Goal: Information Seeking & Learning: Learn about a topic

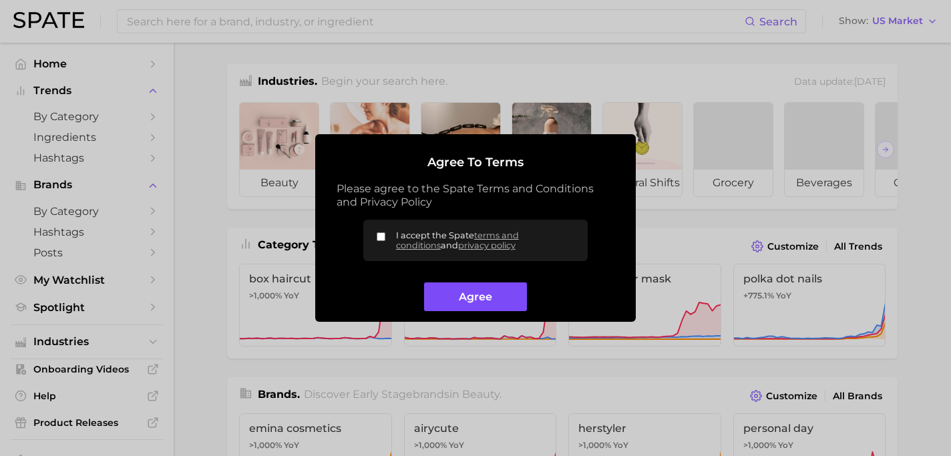
click at [479, 305] on button "Agree" at bounding box center [475, 296] width 102 height 29
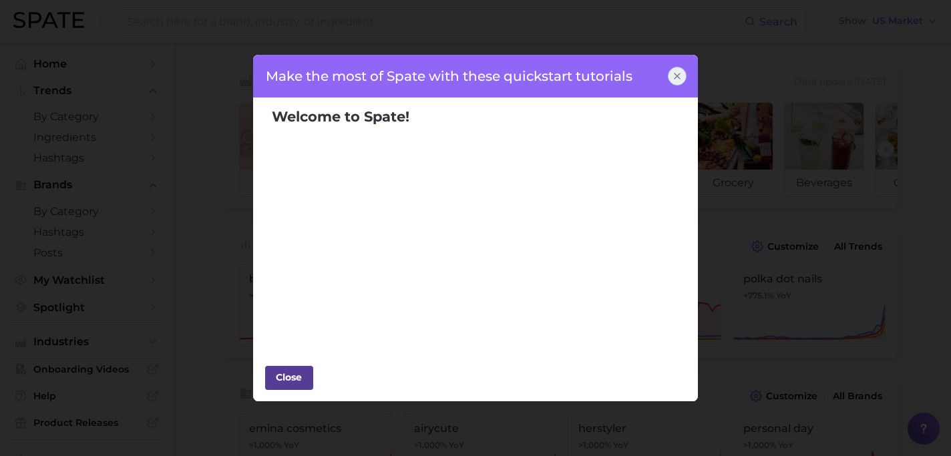
click at [307, 381] on div "Close" at bounding box center [289, 377] width 40 height 20
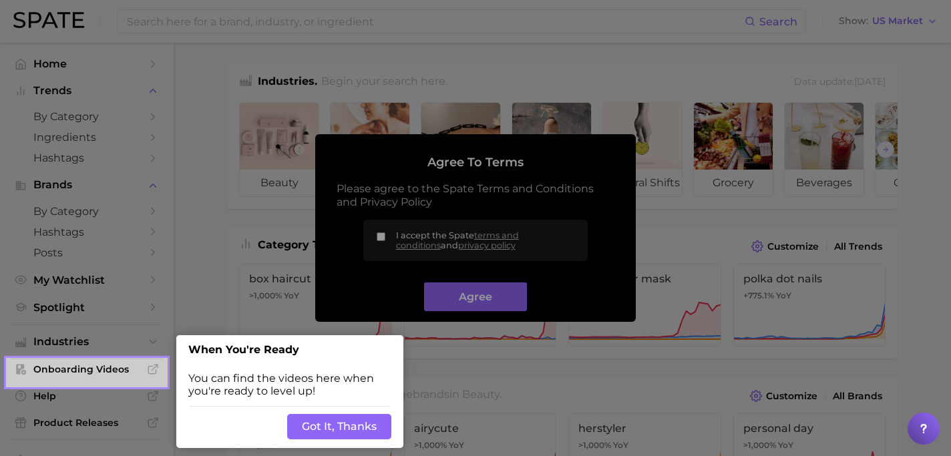
click at [323, 425] on button "Got It, Thanks" at bounding box center [339, 426] width 104 height 25
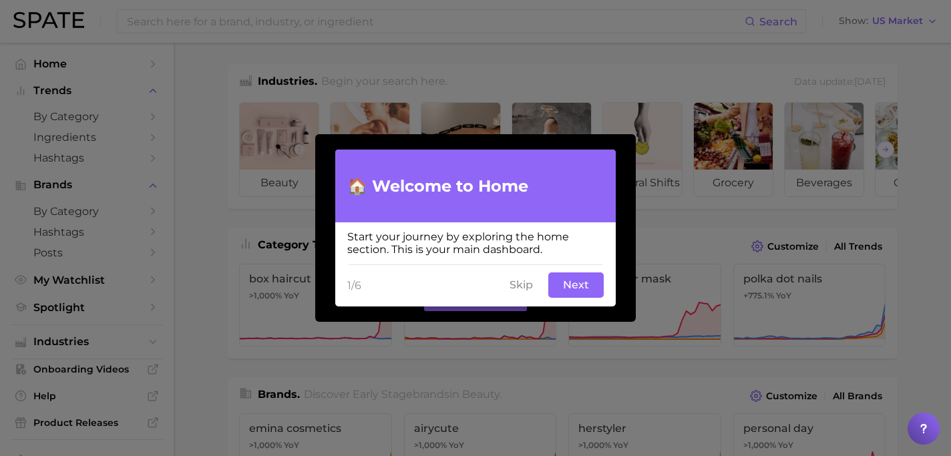
click at [578, 285] on button "Next" at bounding box center [575, 284] width 55 height 25
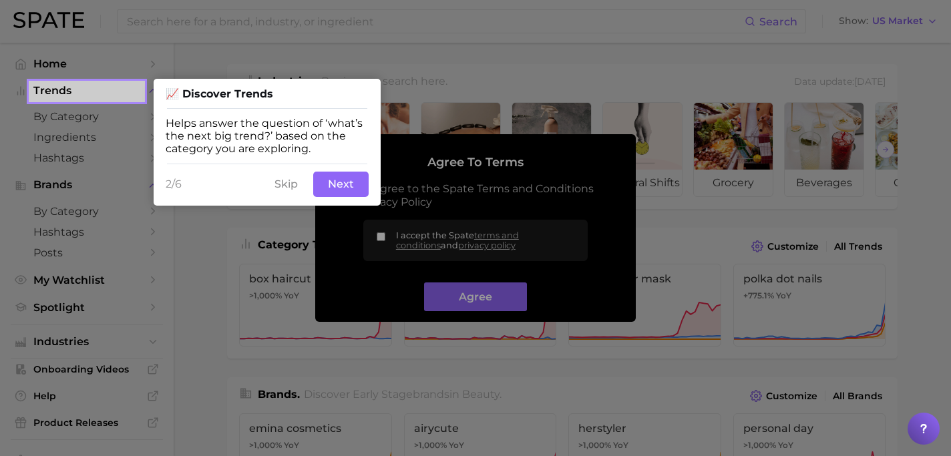
click at [343, 185] on button "Next" at bounding box center [340, 184] width 55 height 25
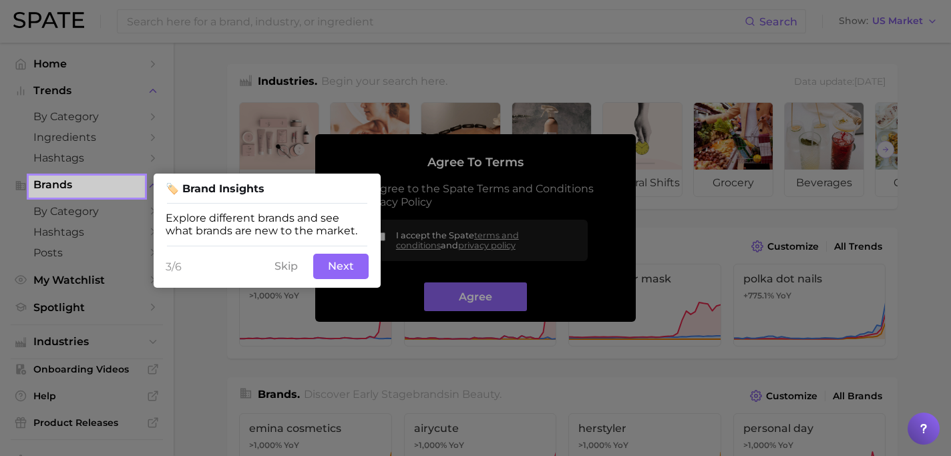
click at [340, 273] on button "Next" at bounding box center [340, 266] width 55 height 25
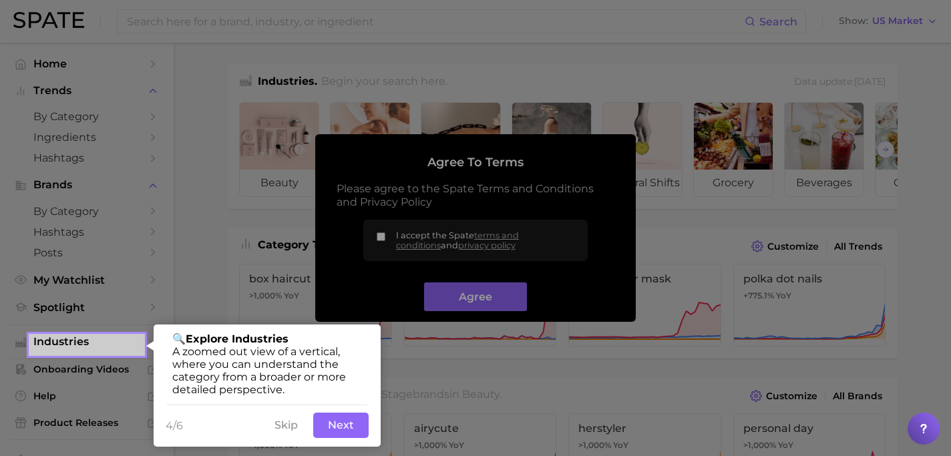
click at [333, 423] on button "Next" at bounding box center [340, 425] width 55 height 25
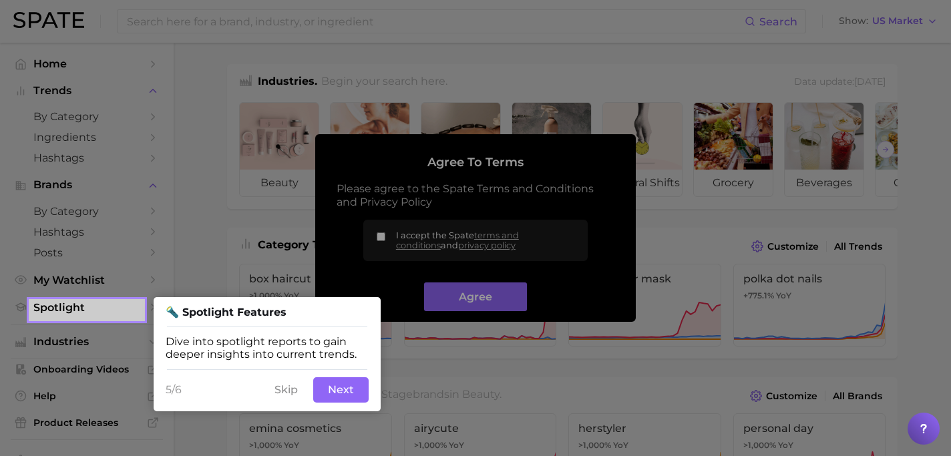
click at [337, 387] on button "Next" at bounding box center [340, 389] width 55 height 25
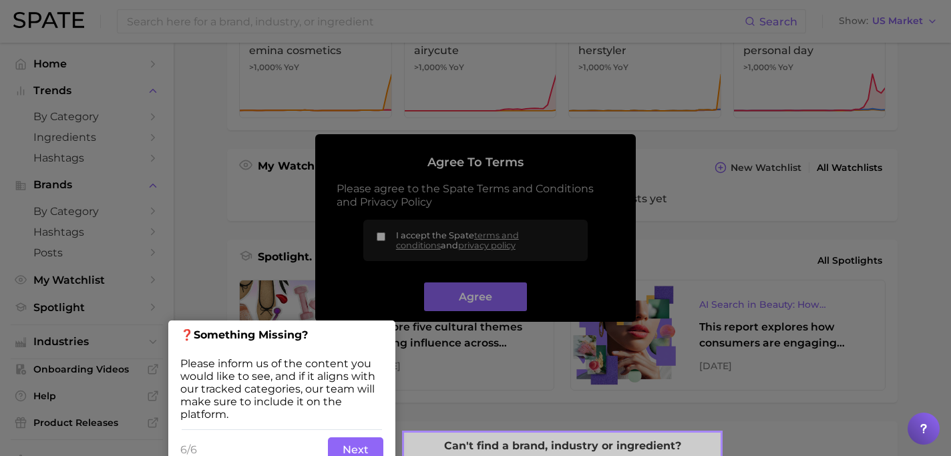
scroll to position [409, 0]
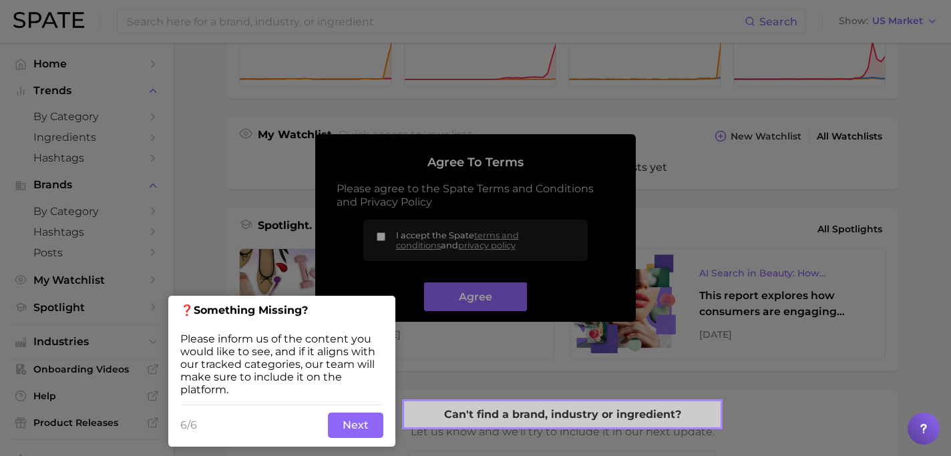
click at [358, 422] on button "Next" at bounding box center [355, 425] width 55 height 25
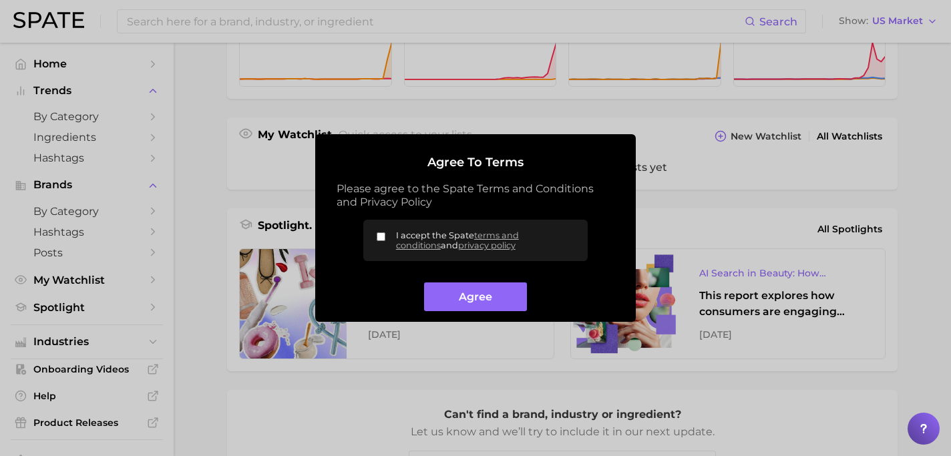
click at [379, 234] on input "I accept the Spate terms and conditions and privacy policy" at bounding box center [381, 236] width 9 height 9
checkbox input "true"
click at [442, 295] on button "Agree" at bounding box center [475, 296] width 102 height 29
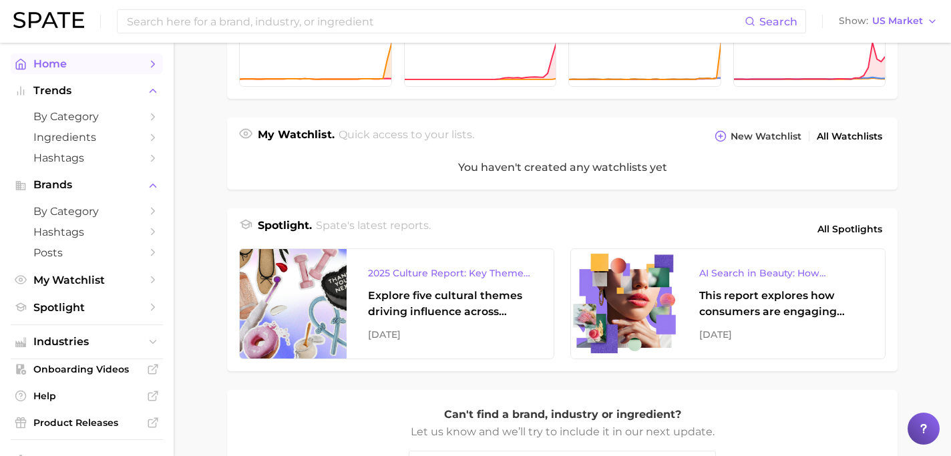
click at [120, 57] on span "Home" at bounding box center [86, 63] width 107 height 13
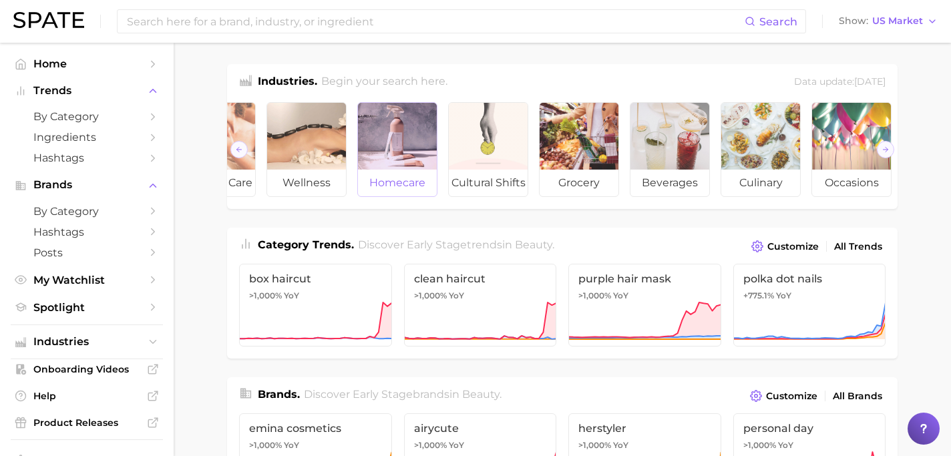
scroll to position [0, 160]
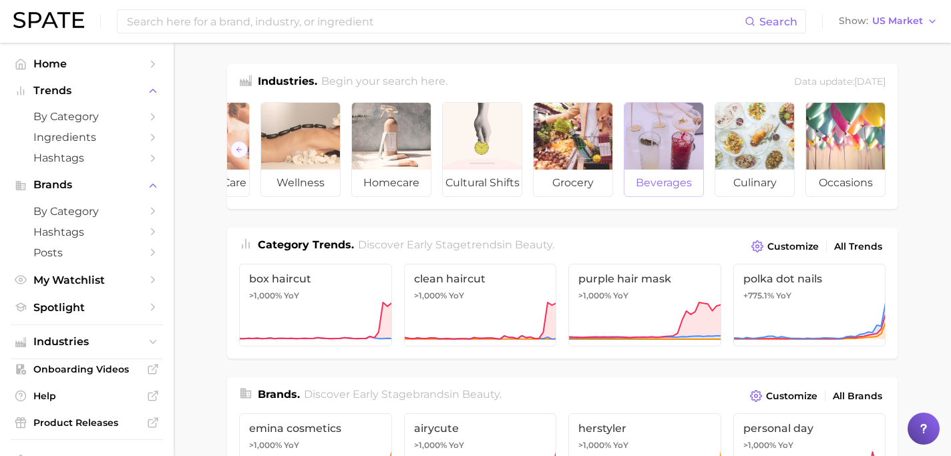
click at [684, 151] on div at bounding box center [663, 136] width 79 height 67
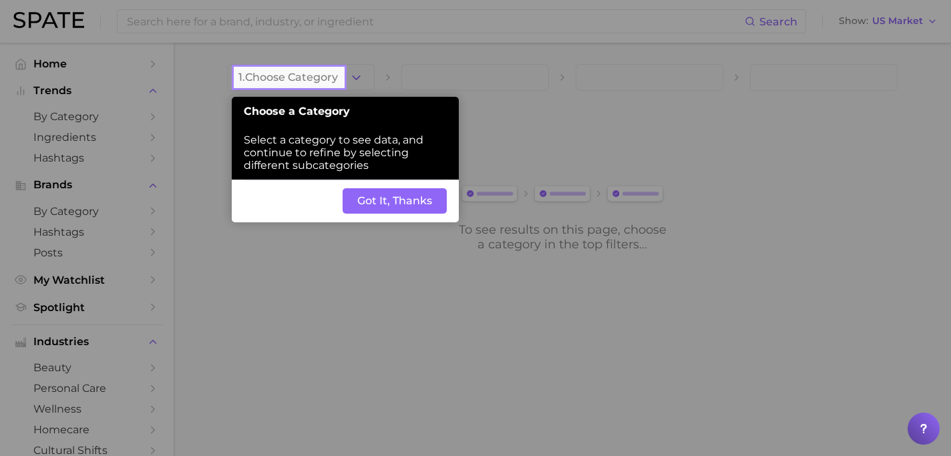
click at [414, 204] on button "Got It, Thanks" at bounding box center [395, 200] width 104 height 25
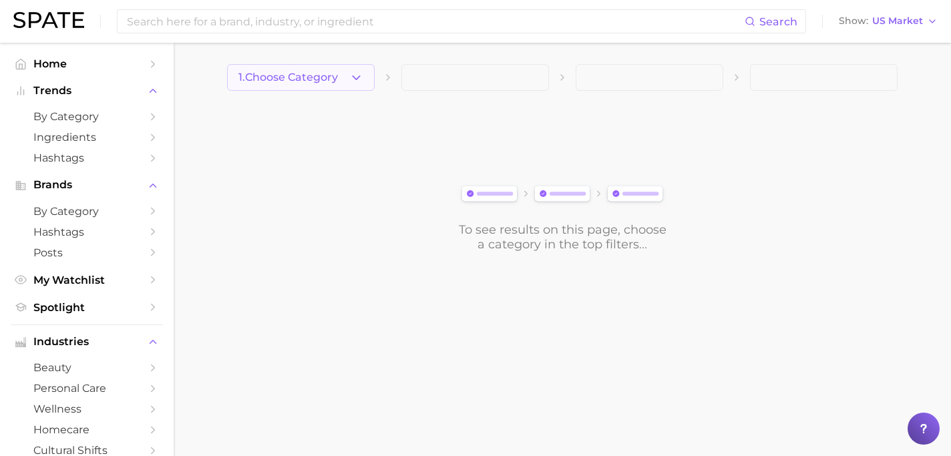
click at [352, 73] on icon "button" at bounding box center [356, 78] width 14 height 14
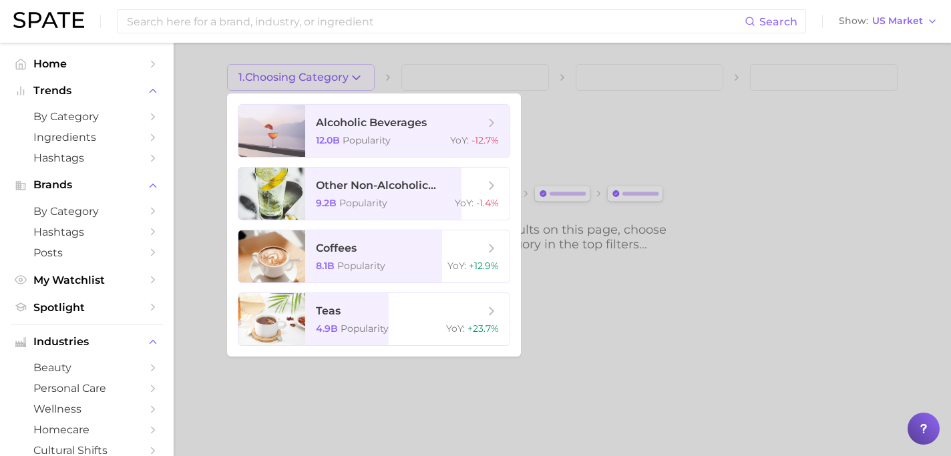
click at [323, 78] on div at bounding box center [475, 228] width 951 height 456
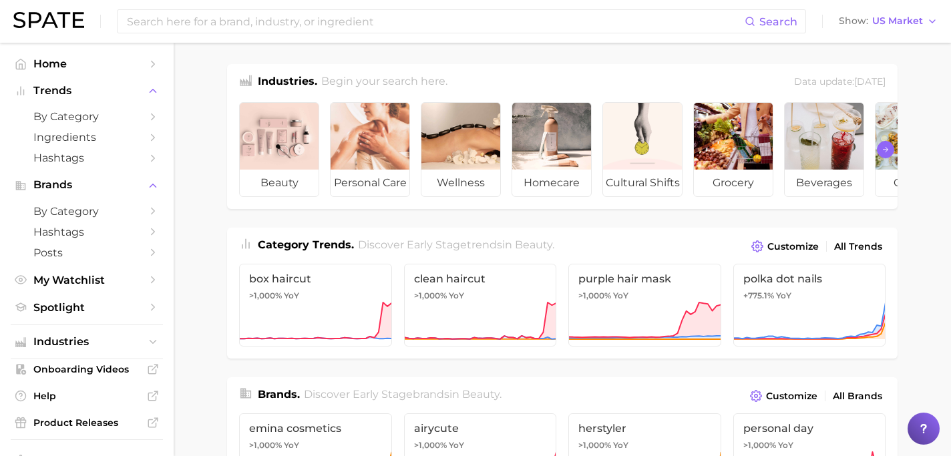
click at [886, 145] on icon "Scroll Right" at bounding box center [885, 149] width 8 height 11
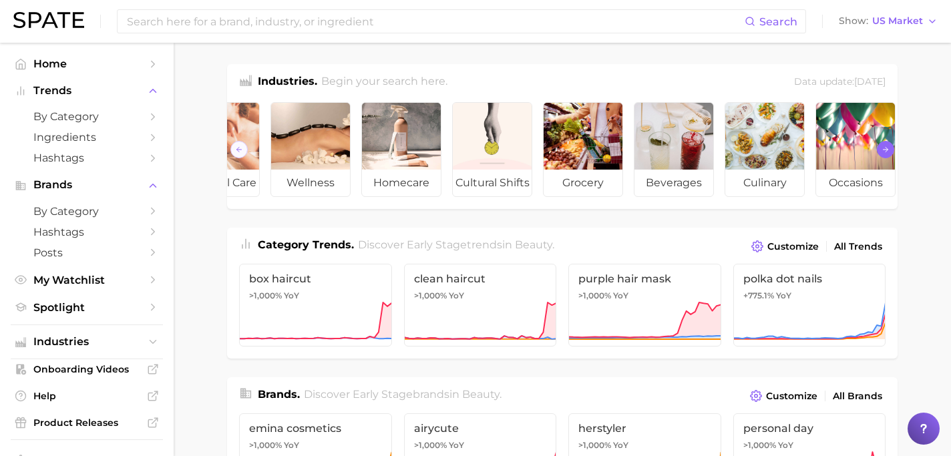
scroll to position [0, 160]
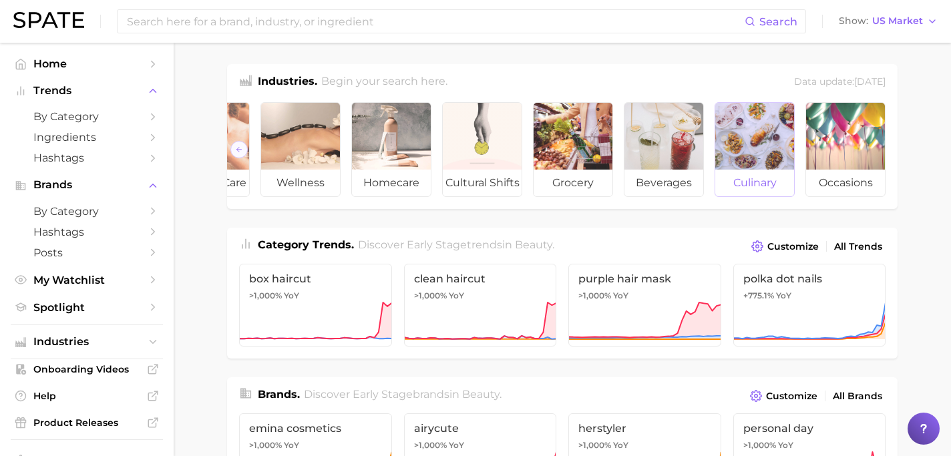
click at [743, 145] on div at bounding box center [754, 136] width 79 height 67
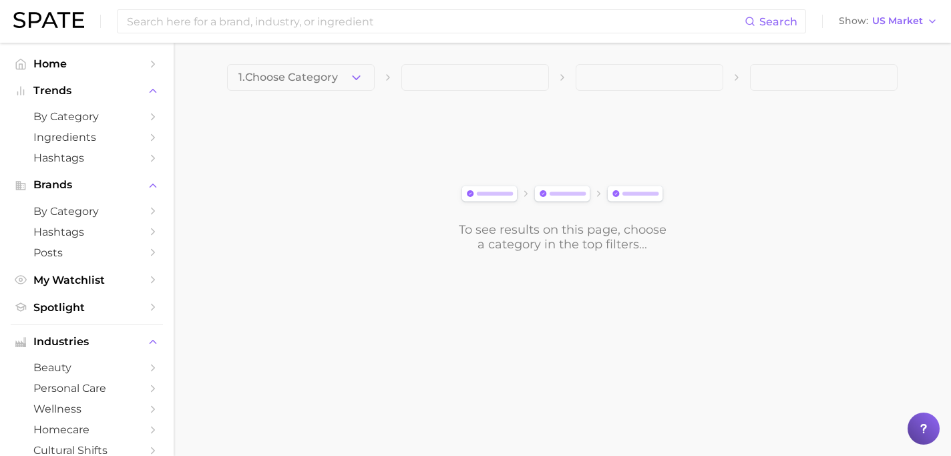
click at [351, 77] on icon "button" at bounding box center [356, 78] width 14 height 14
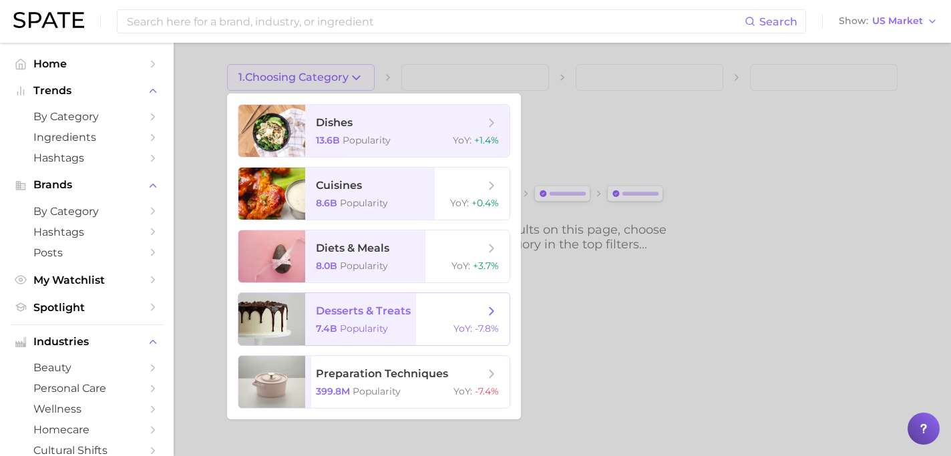
click at [325, 319] on span "desserts & treats 7.4b Popularity YoY : -7.8%" at bounding box center [407, 319] width 204 height 52
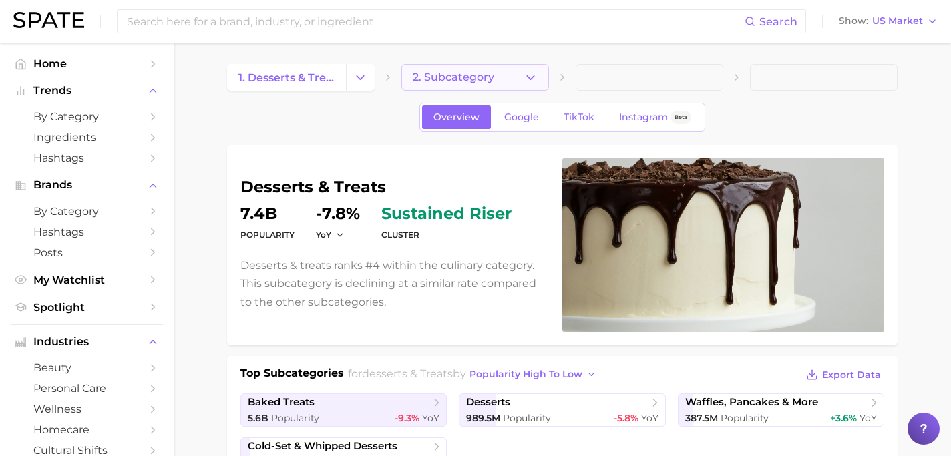
click at [457, 70] on button "2. Subcategory" at bounding box center [475, 77] width 148 height 27
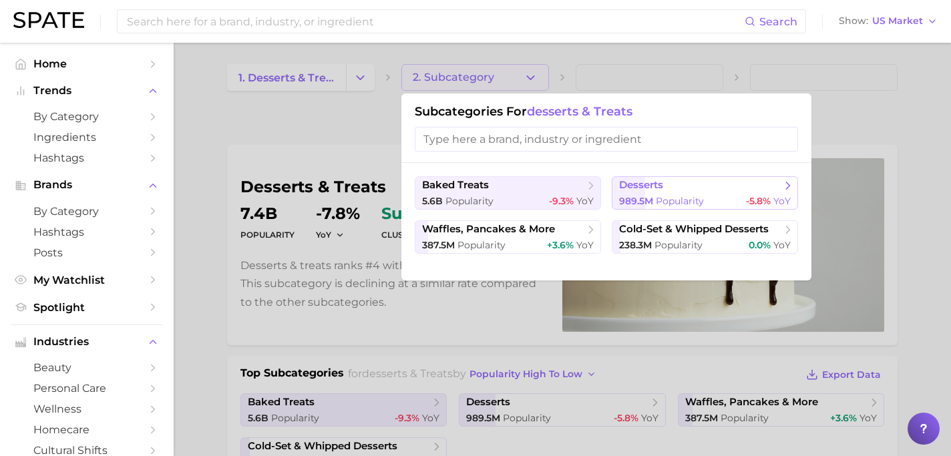
click at [635, 201] on span "989.5m" at bounding box center [636, 201] width 34 height 12
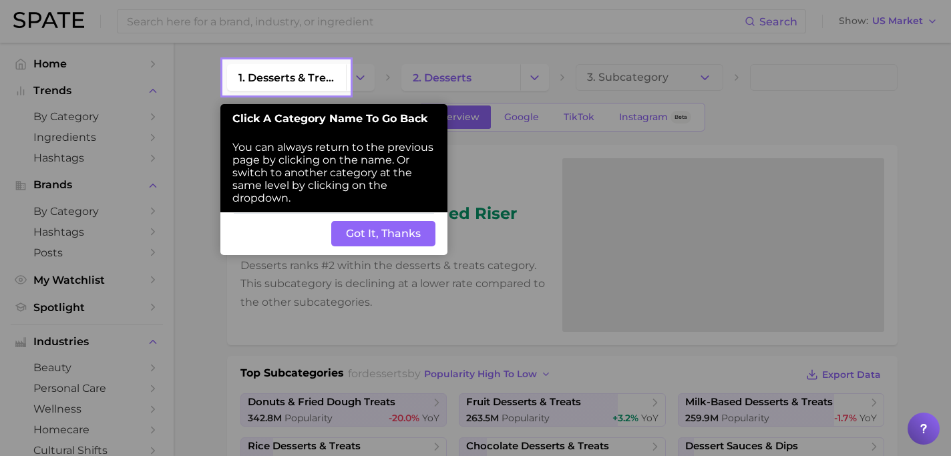
click at [391, 233] on button "Got It, Thanks" at bounding box center [383, 233] width 104 height 25
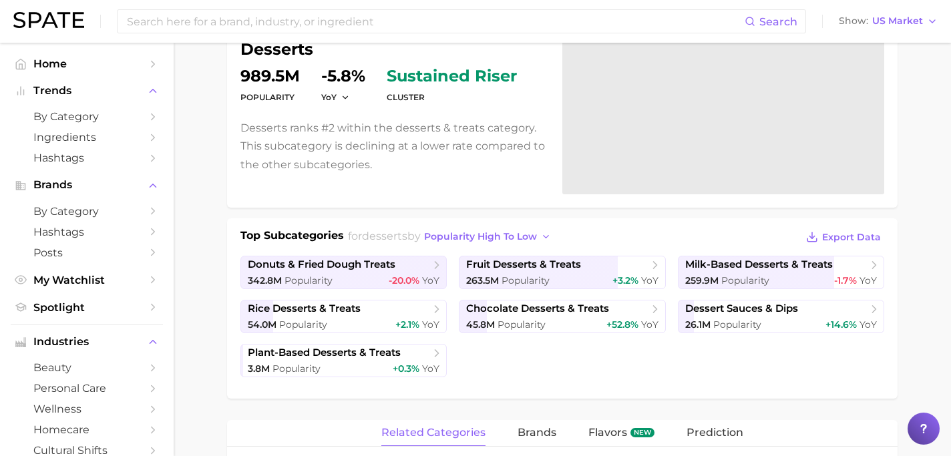
scroll to position [139, 0]
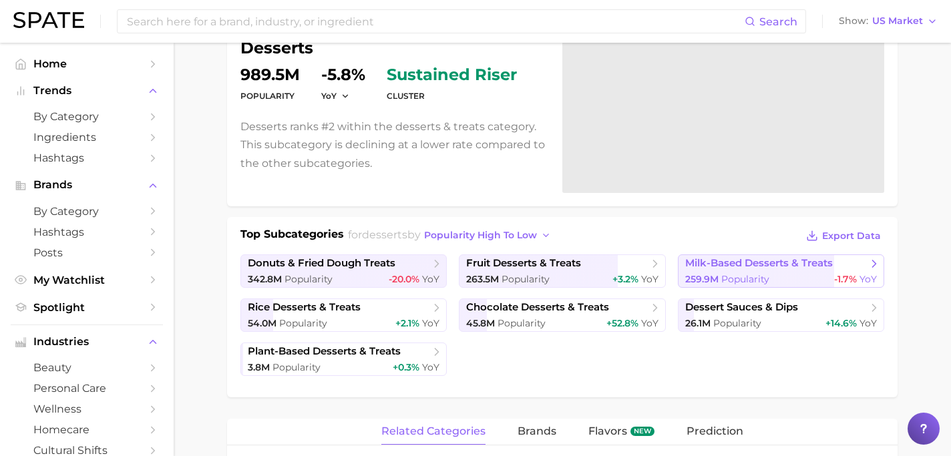
click at [690, 276] on span "259.9m" at bounding box center [701, 279] width 33 height 12
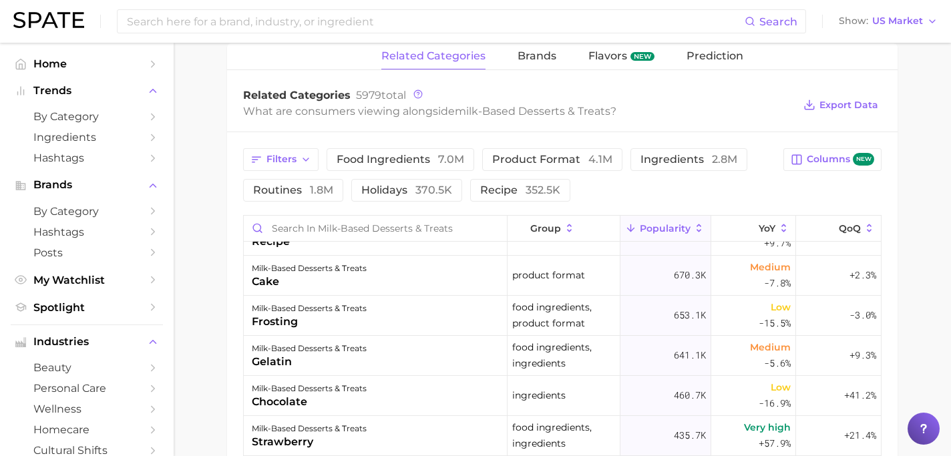
scroll to position [124, 0]
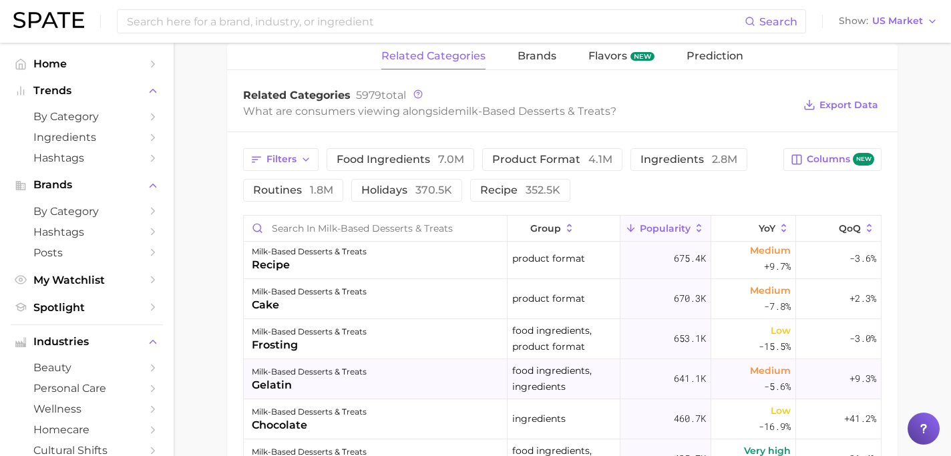
click at [290, 369] on div "milk-based desserts & treats" at bounding box center [309, 372] width 115 height 16
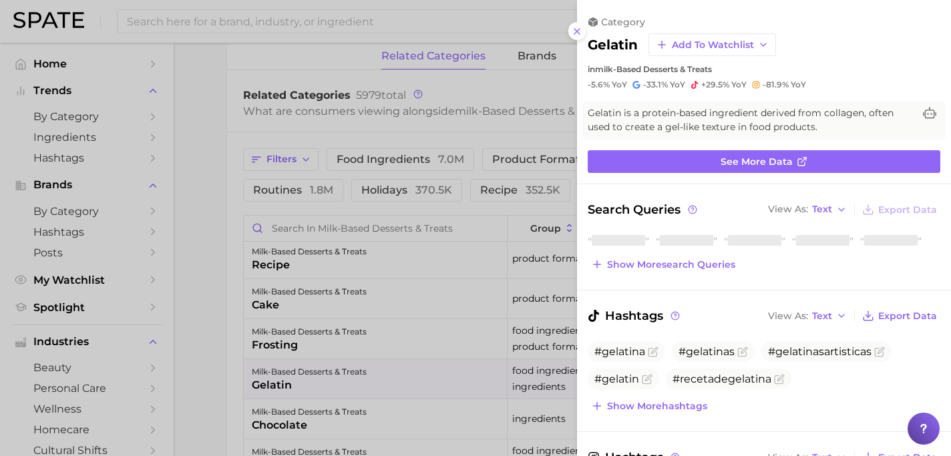
scroll to position [0, 0]
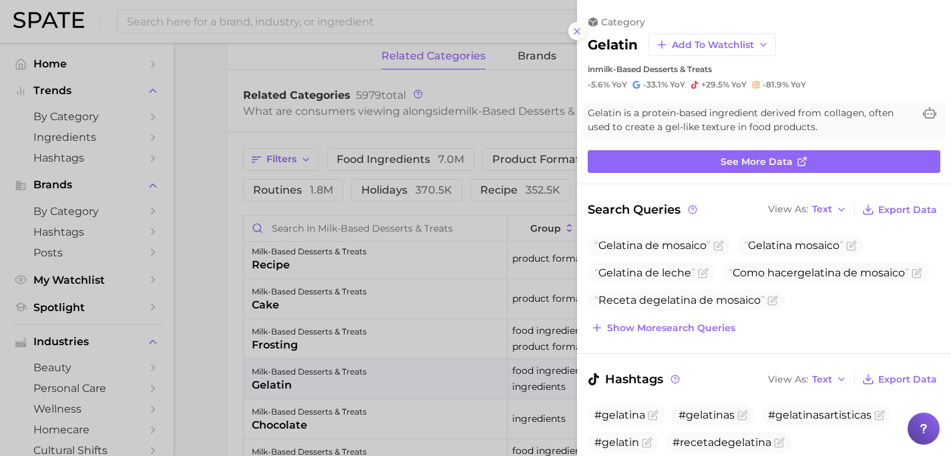
click at [584, 37] on div "category gelatin Add to Watchlist in milk-based desserts & treats -5.6% YoY -33…" at bounding box center [764, 53] width 374 height 74
click at [576, 33] on icon at bounding box center [577, 31] width 11 height 11
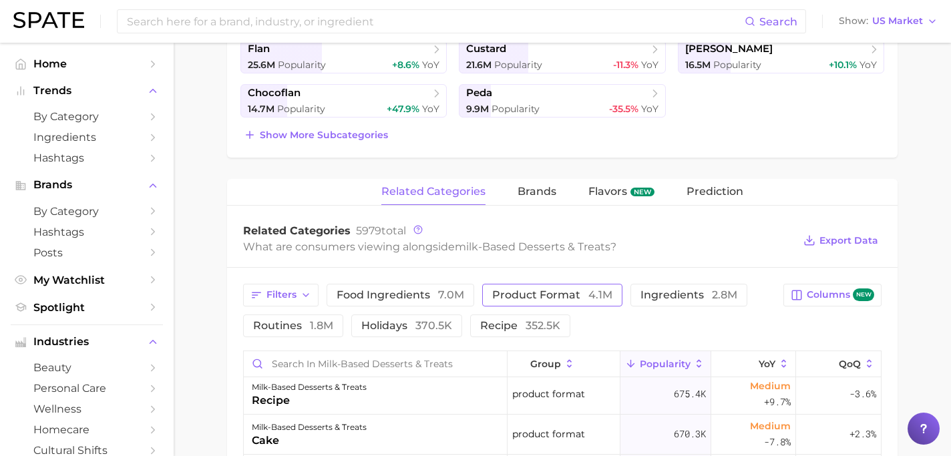
scroll to position [394, 0]
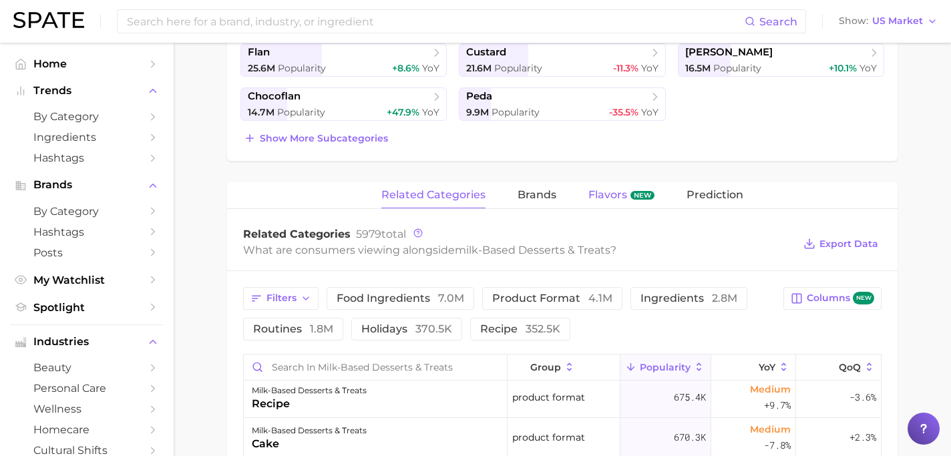
click at [609, 200] on span "Flavors" at bounding box center [607, 195] width 39 height 12
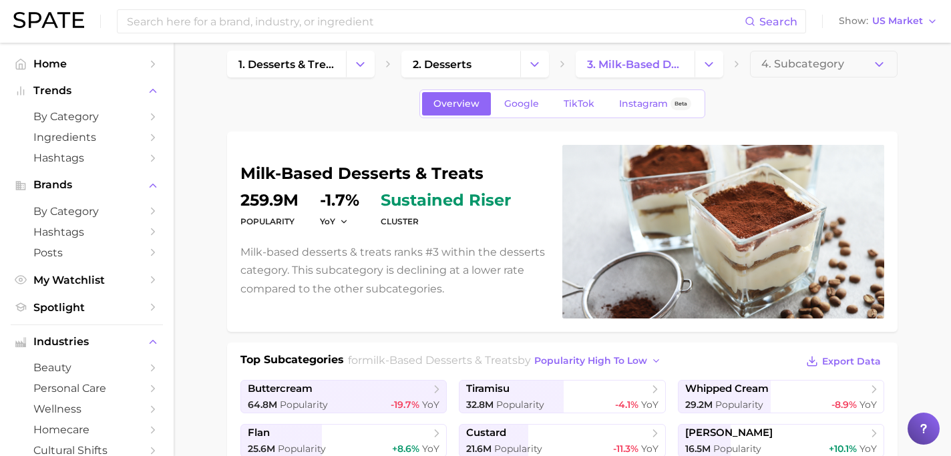
scroll to position [0, 0]
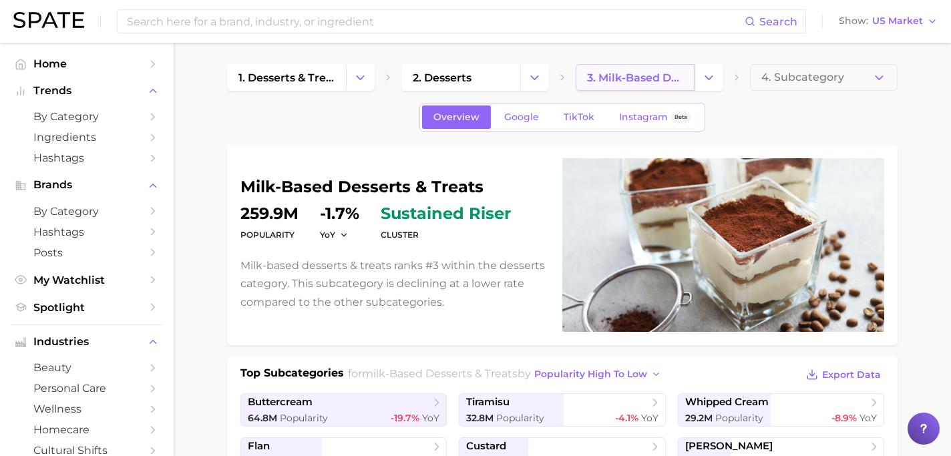
click at [605, 76] on span "3. milk-based desserts & treats" at bounding box center [635, 77] width 96 height 13
click at [702, 75] on icon "Change Category" at bounding box center [709, 78] width 14 height 14
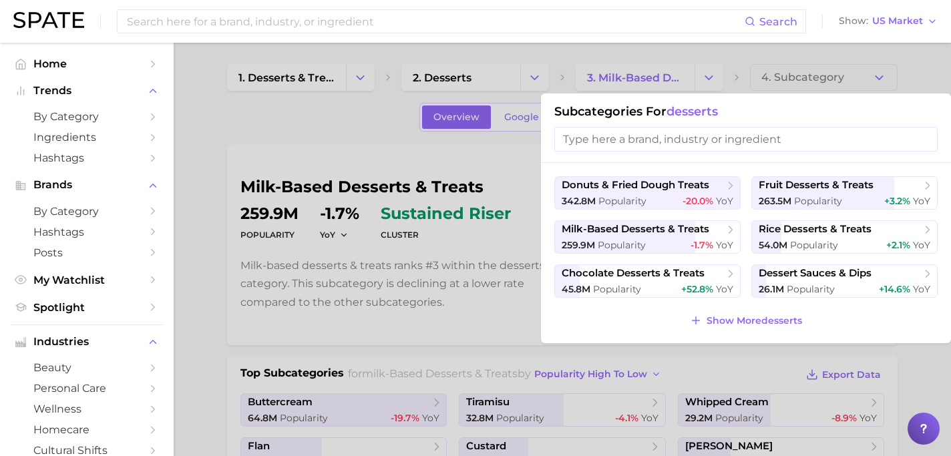
click at [539, 73] on div at bounding box center [475, 228] width 951 height 456
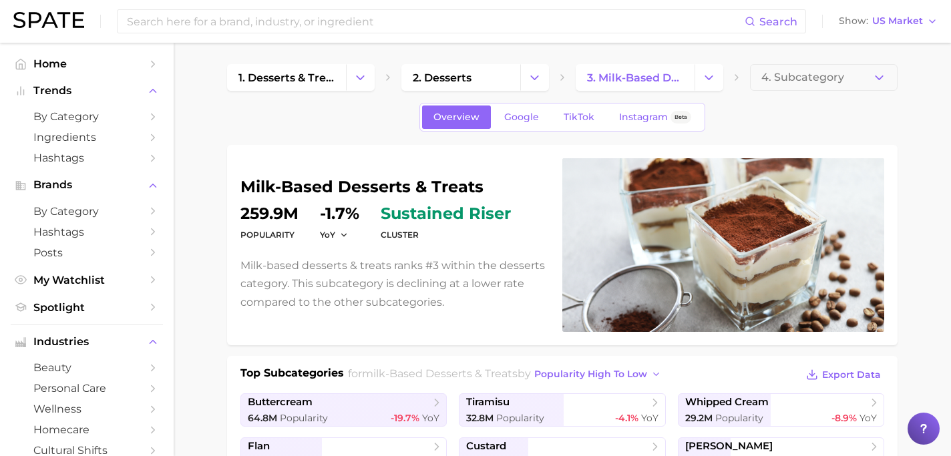
click at [539, 73] on icon "Change Category" at bounding box center [535, 78] width 14 height 14
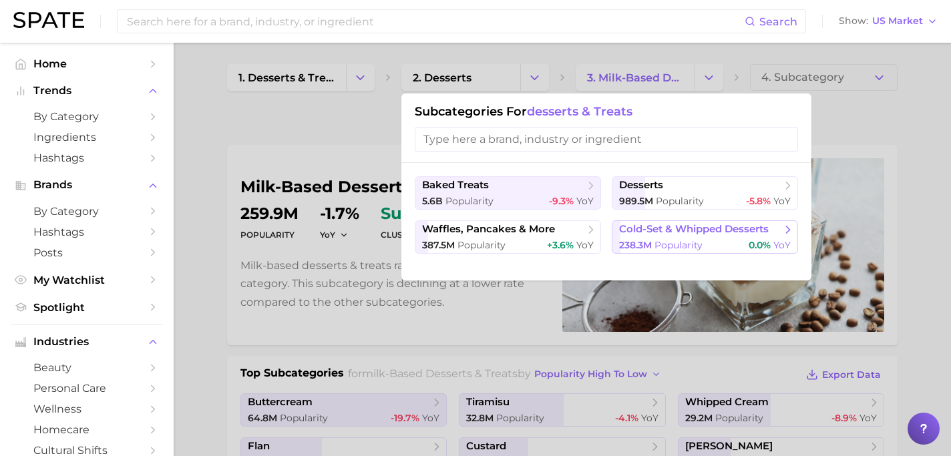
click at [663, 227] on span "cold-set & whipped desserts" at bounding box center [694, 229] width 150 height 13
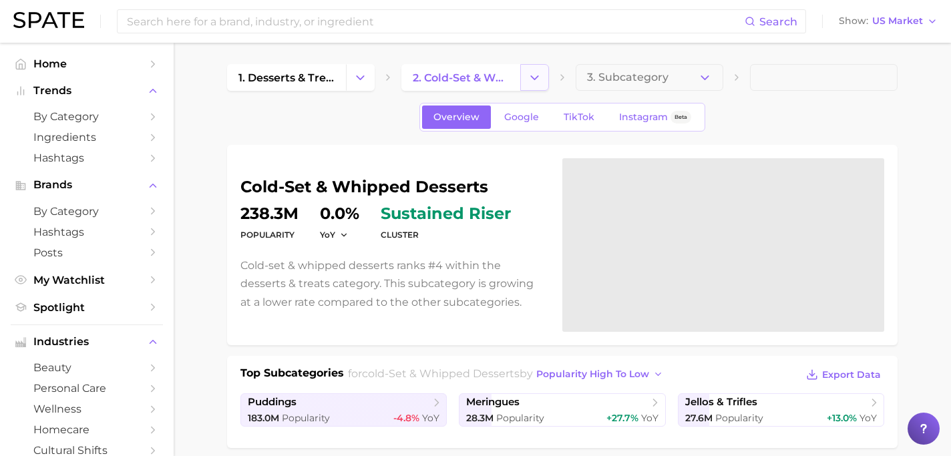
click at [529, 72] on icon "Change Category" at bounding box center [535, 78] width 14 height 14
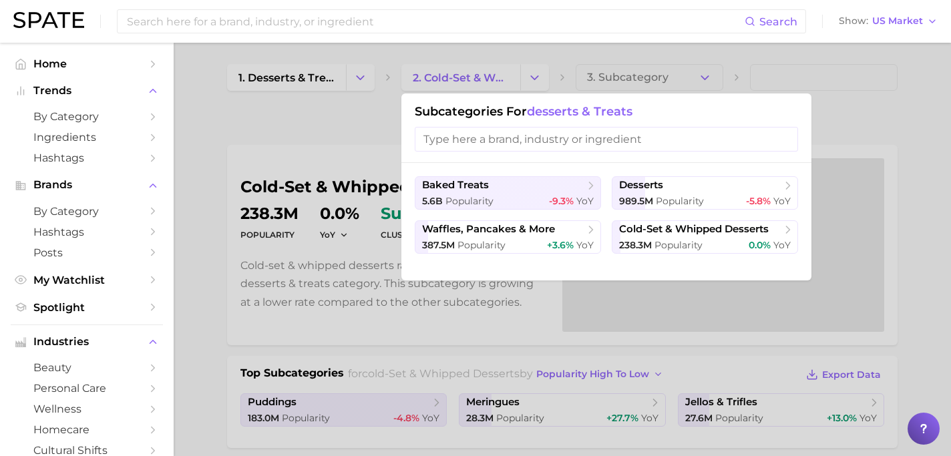
click at [369, 132] on div at bounding box center [475, 228] width 951 height 456
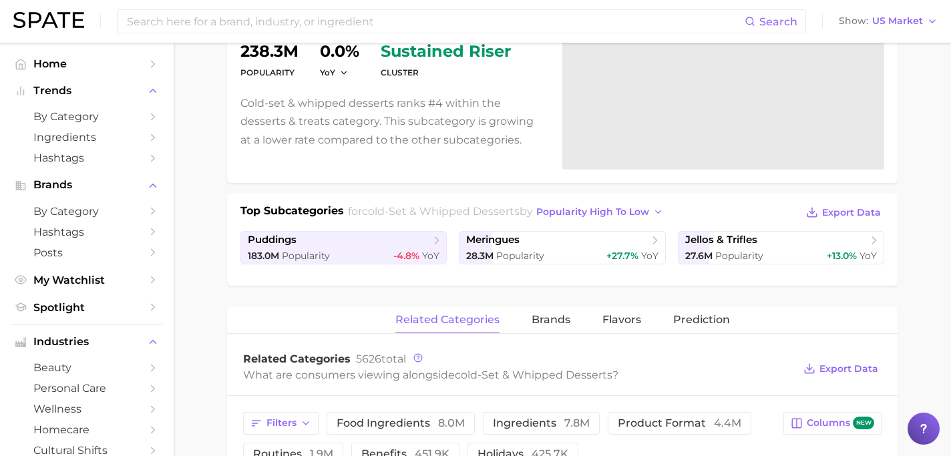
scroll to position [156, 0]
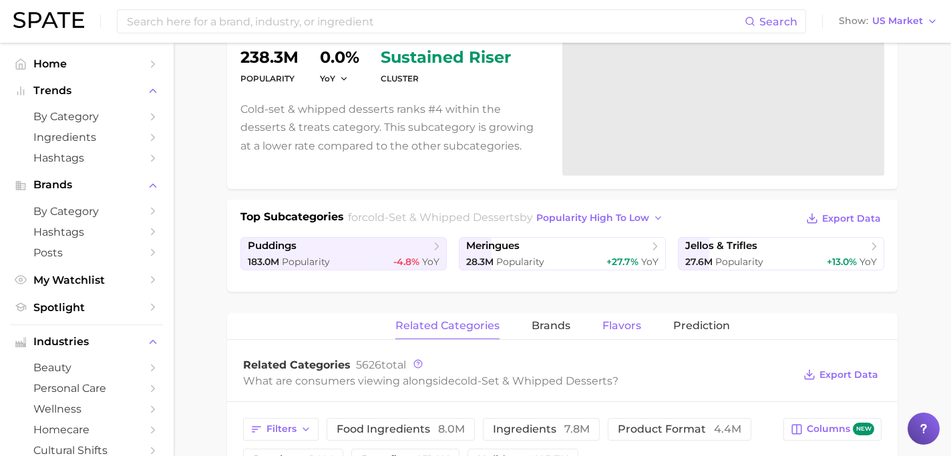
click at [610, 327] on span "Flavors" at bounding box center [621, 326] width 39 height 12
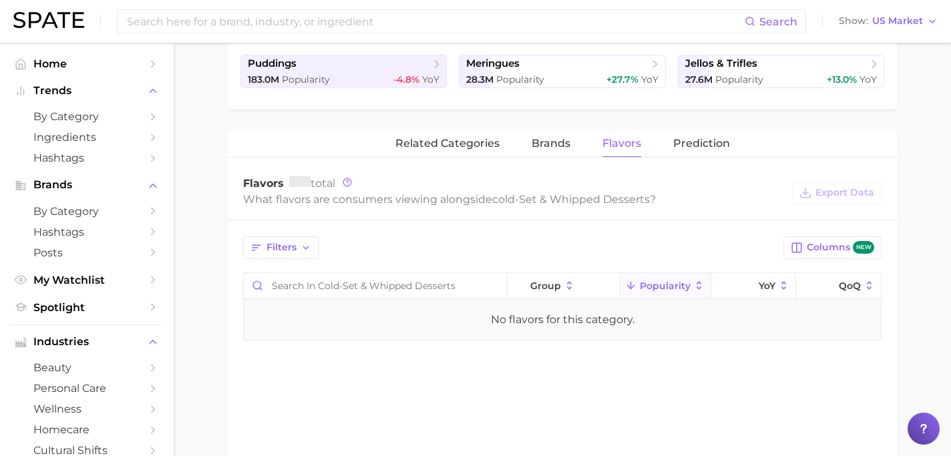
scroll to position [0, 0]
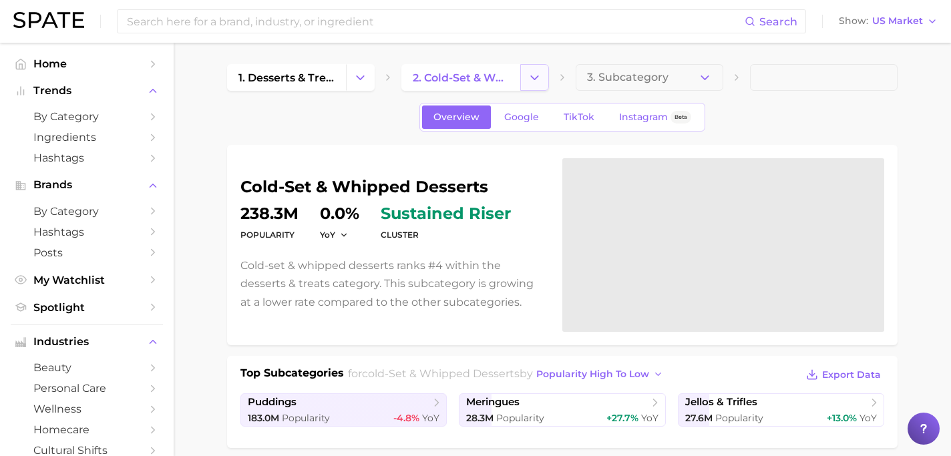
click at [540, 74] on icon "Change Category" at bounding box center [535, 78] width 14 height 14
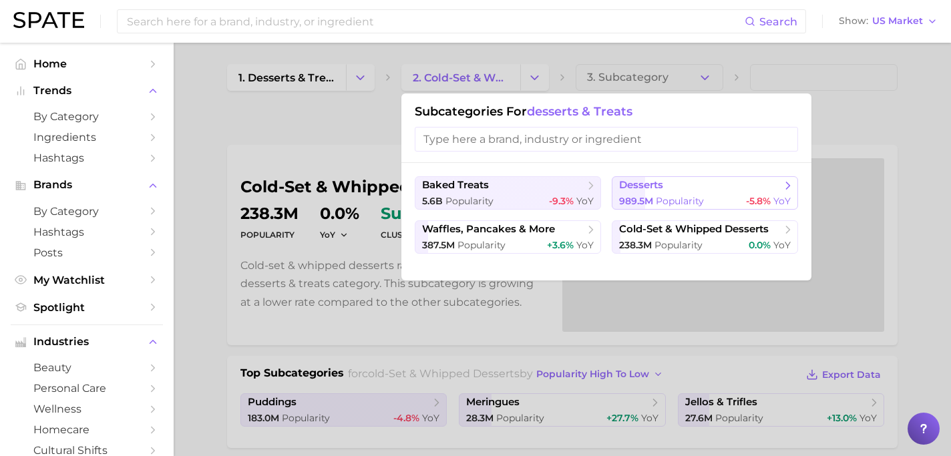
click at [646, 202] on span "989.5m" at bounding box center [636, 201] width 34 height 12
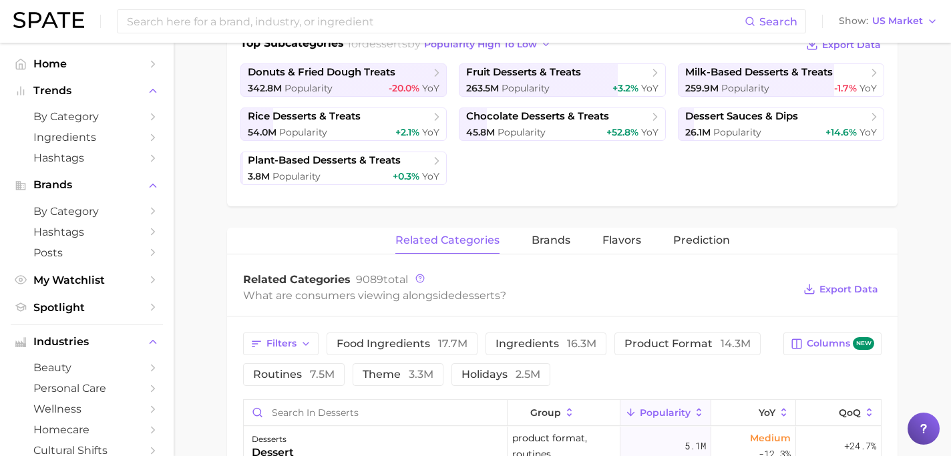
scroll to position [335, 0]
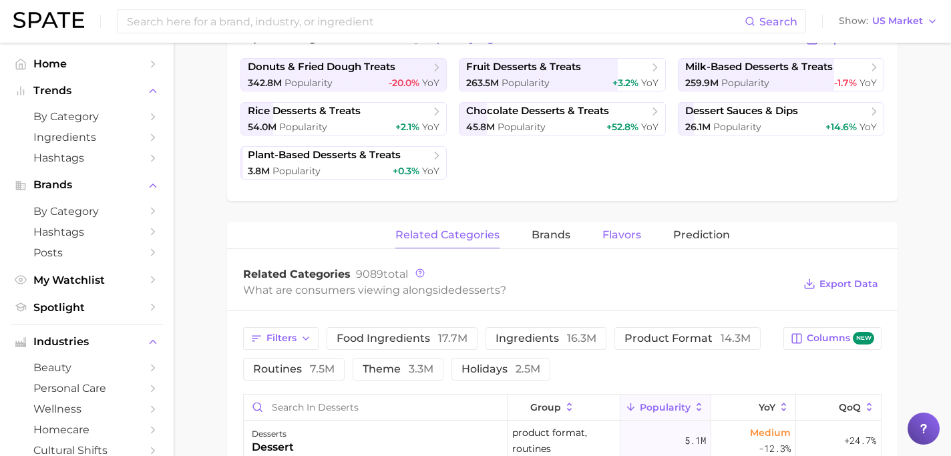
click at [615, 237] on span "Flavors" at bounding box center [621, 235] width 39 height 12
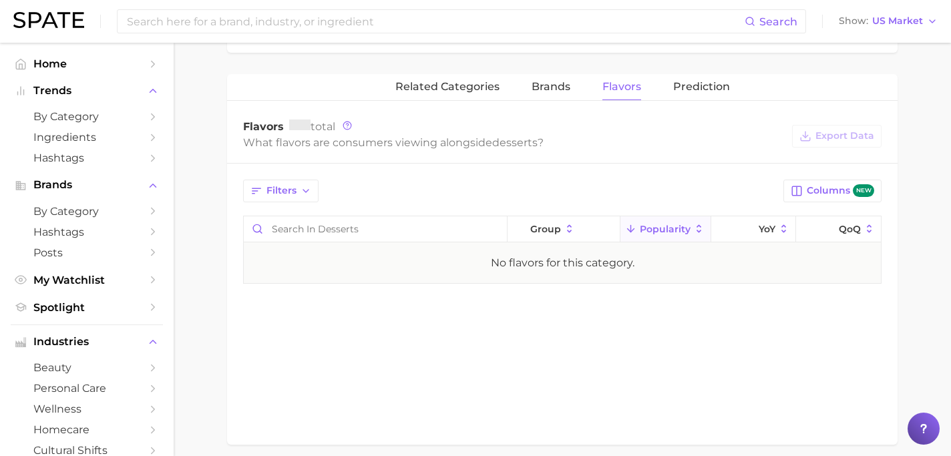
scroll to position [485, 0]
click at [686, 79] on span "Prediction" at bounding box center [701, 85] width 57 height 12
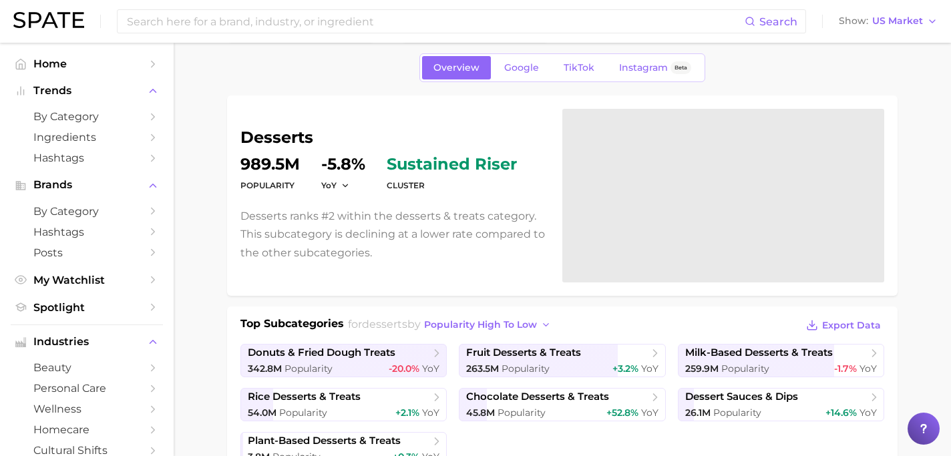
scroll to position [0, 0]
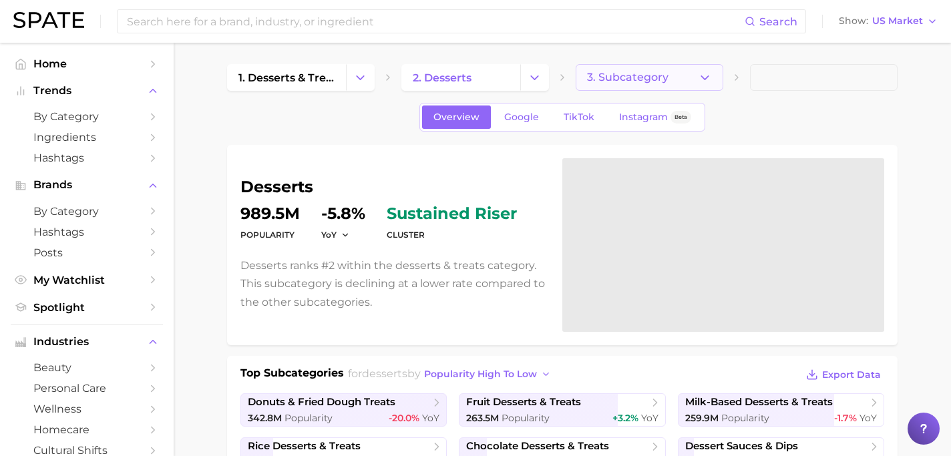
click at [626, 75] on span "3. Subcategory" at bounding box center [627, 77] width 81 height 12
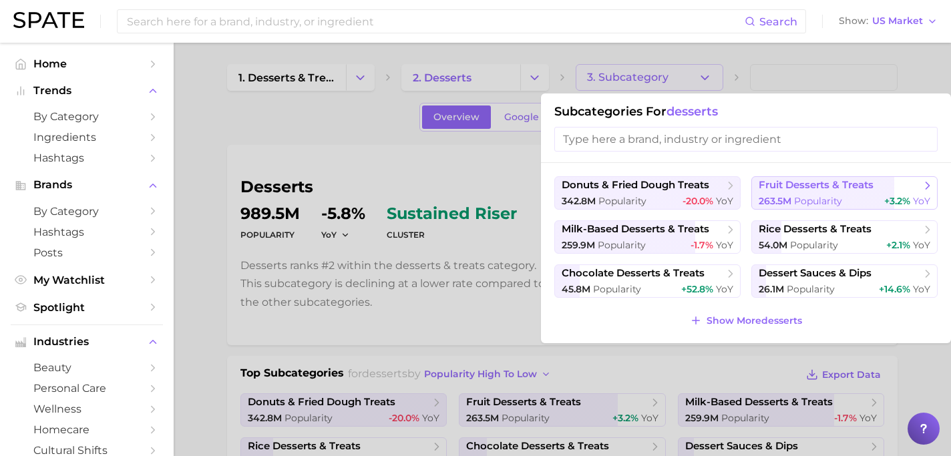
click at [780, 190] on span "fruit desserts & treats" at bounding box center [816, 185] width 115 height 13
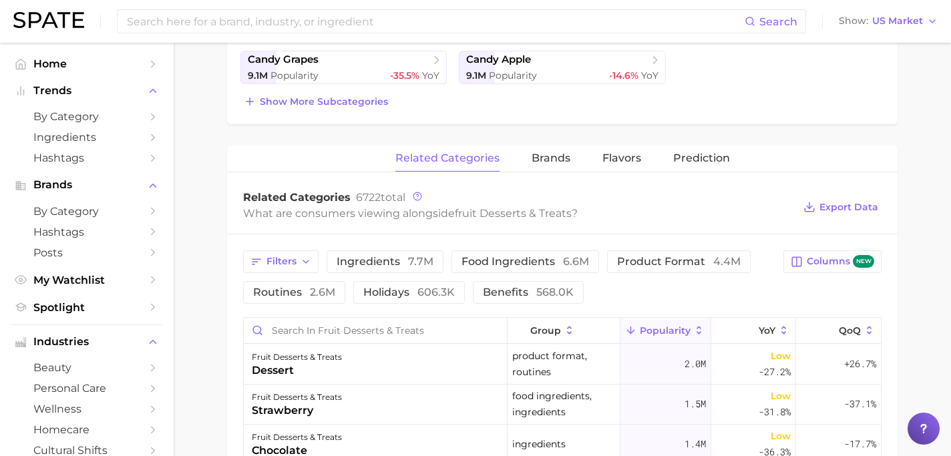
scroll to position [432, 0]
click at [624, 158] on span "Flavors" at bounding box center [621, 157] width 39 height 12
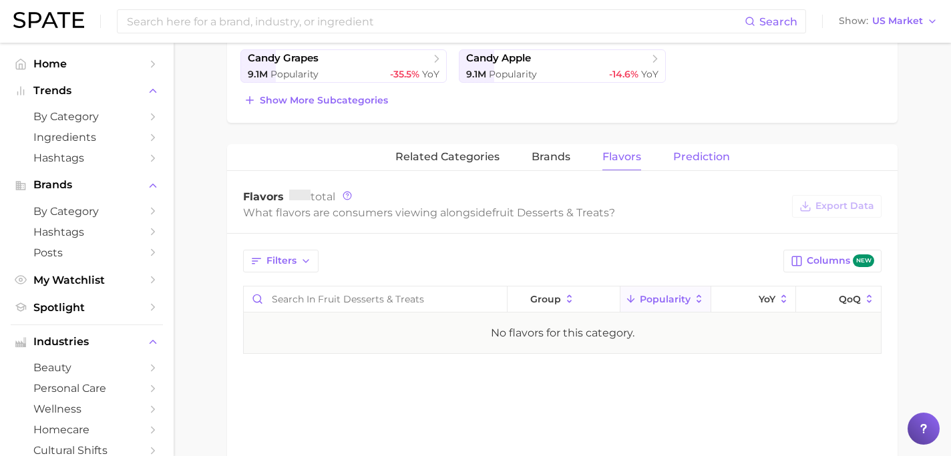
click at [699, 151] on span "Prediction" at bounding box center [701, 157] width 57 height 12
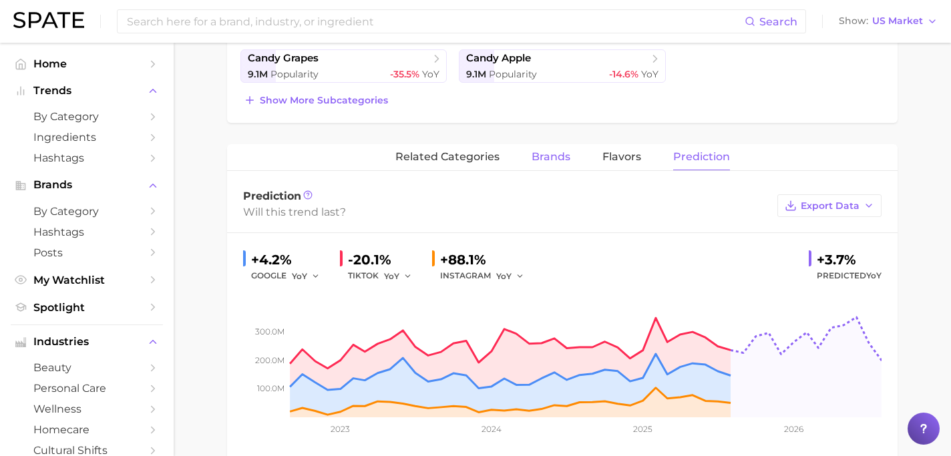
click at [551, 162] on span "brands" at bounding box center [551, 157] width 39 height 12
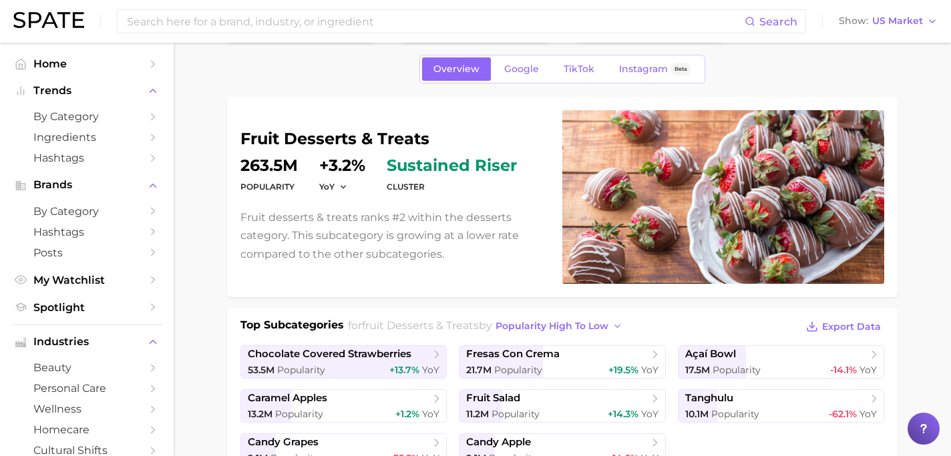
scroll to position [0, 0]
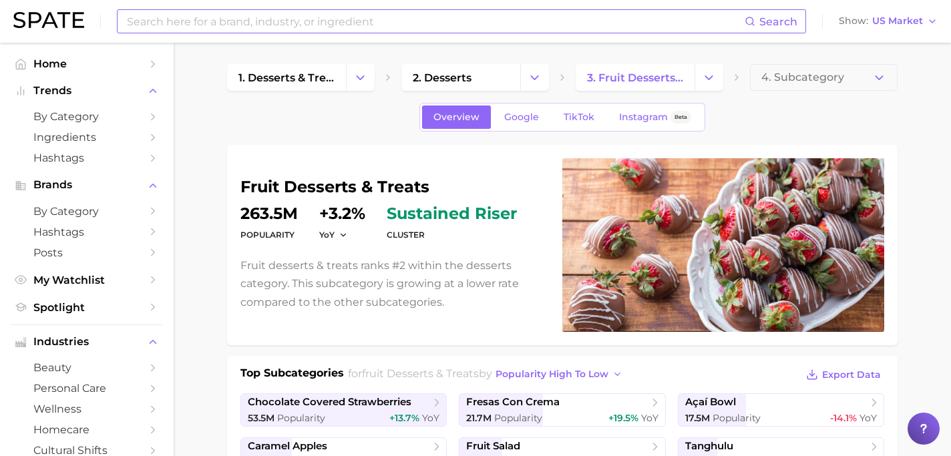
click at [656, 25] on input at bounding box center [435, 21] width 619 height 23
type input "gelato"
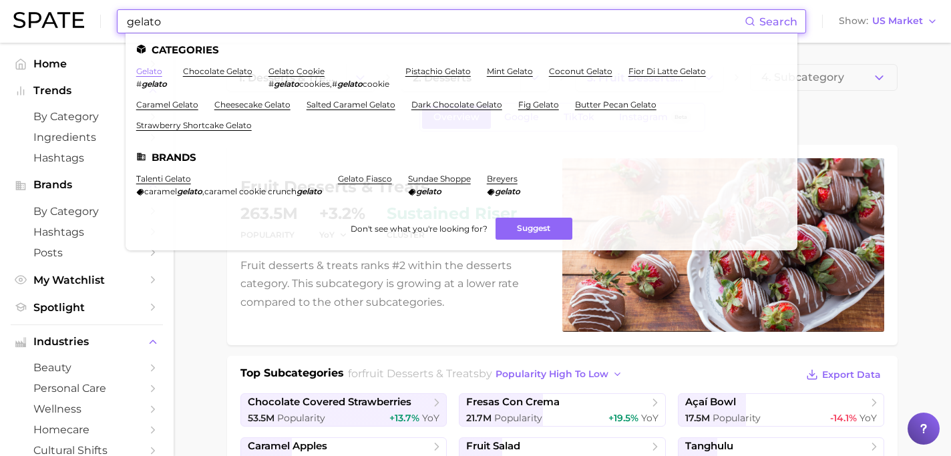
click at [156, 74] on link "gelato" at bounding box center [149, 71] width 26 height 10
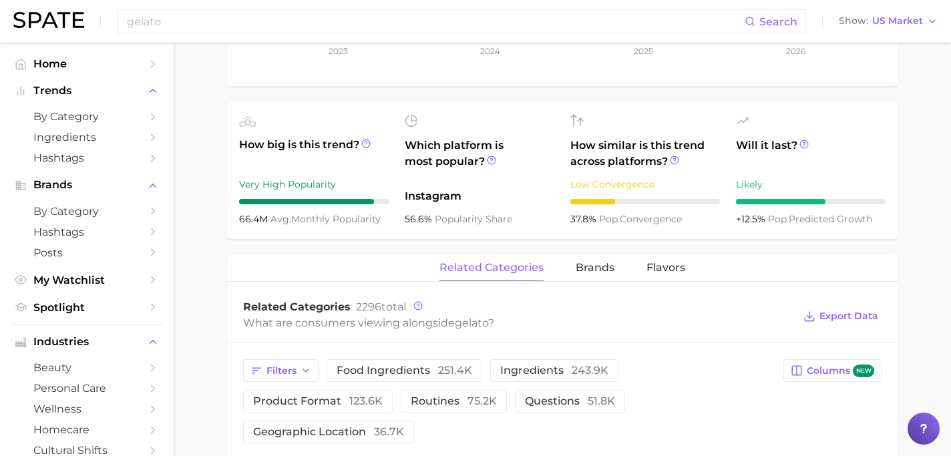
scroll to position [423, 0]
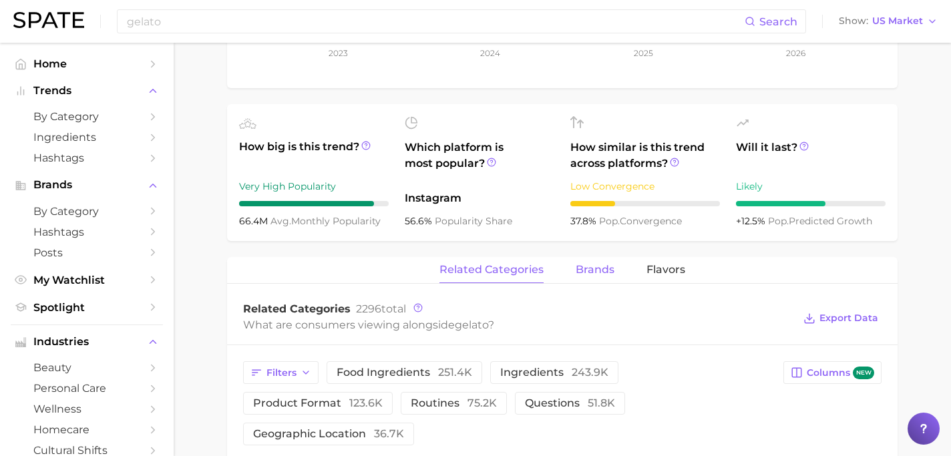
click at [604, 274] on span "brands" at bounding box center [595, 270] width 39 height 12
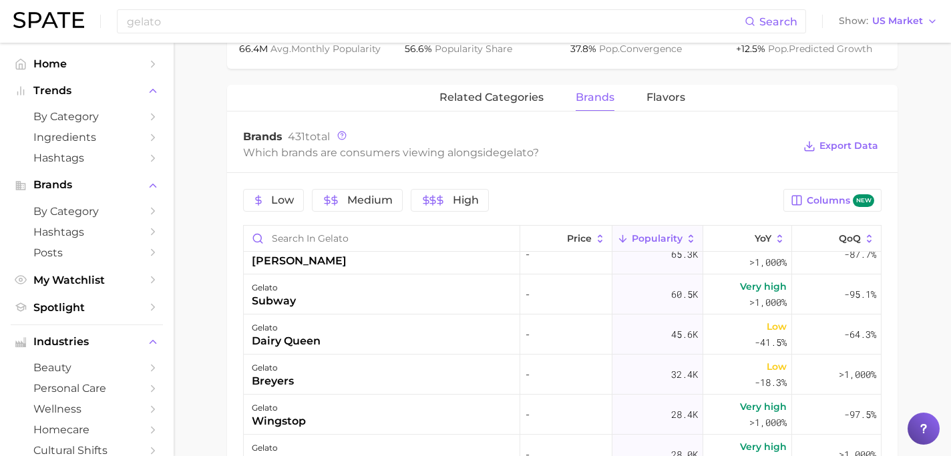
scroll to position [540, 0]
click at [664, 103] on span "Flavors" at bounding box center [665, 97] width 39 height 12
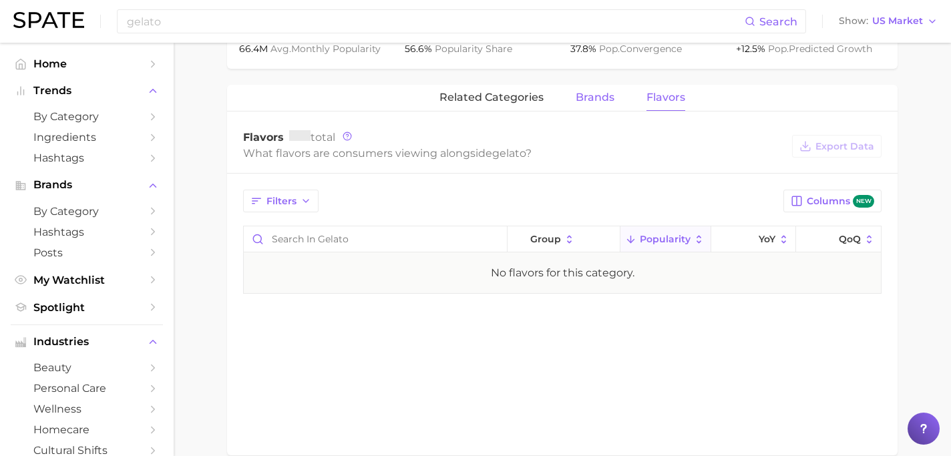
click at [605, 104] on button "brands" at bounding box center [595, 98] width 39 height 26
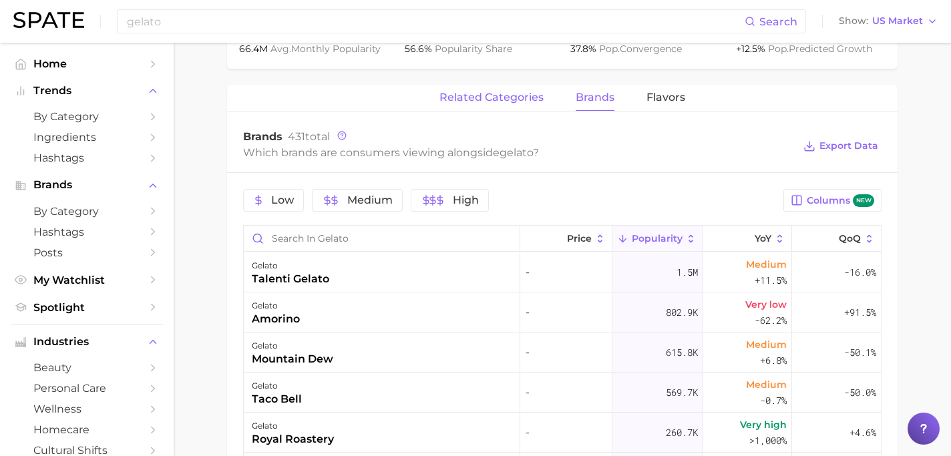
click at [513, 102] on span "related categories" at bounding box center [491, 97] width 104 height 12
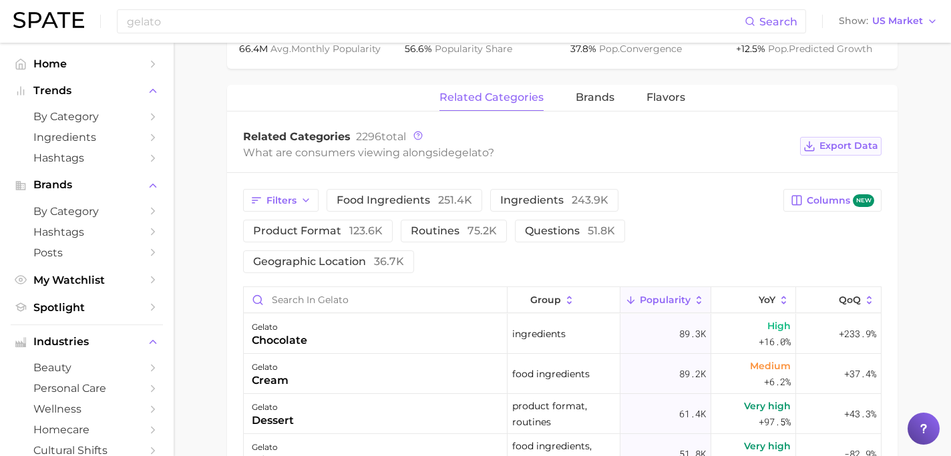
click at [858, 144] on span "Export Data" at bounding box center [848, 145] width 59 height 11
click at [454, 200] on span "251.4k" at bounding box center [455, 200] width 34 height 13
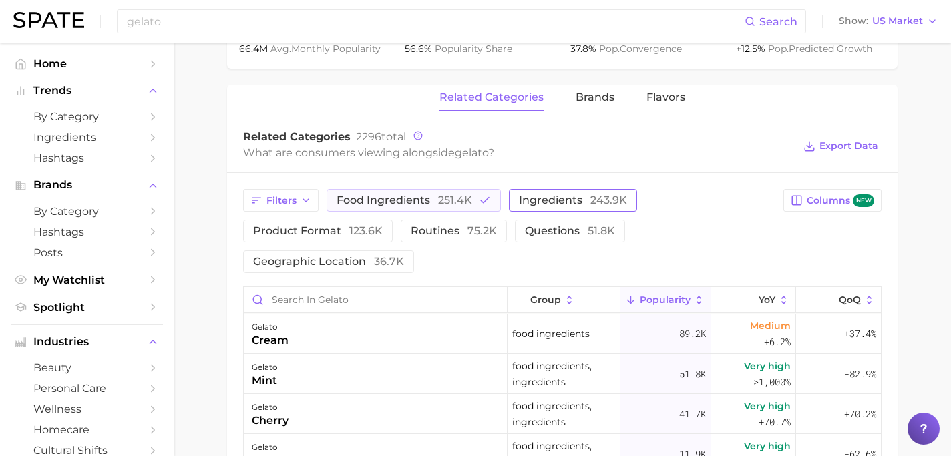
click at [554, 205] on span "ingredients 243.9k" at bounding box center [573, 200] width 108 height 11
click at [443, 208] on button "food ingredients 251.4k" at bounding box center [414, 200] width 174 height 23
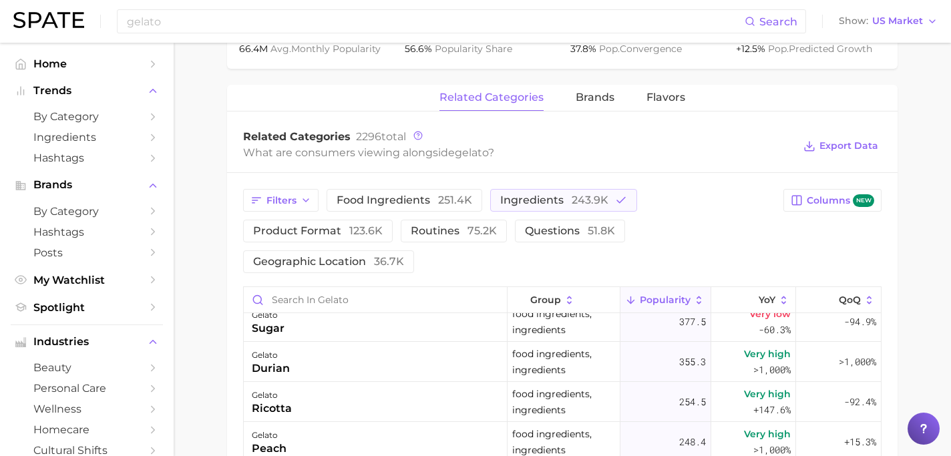
scroll to position [2115, 0]
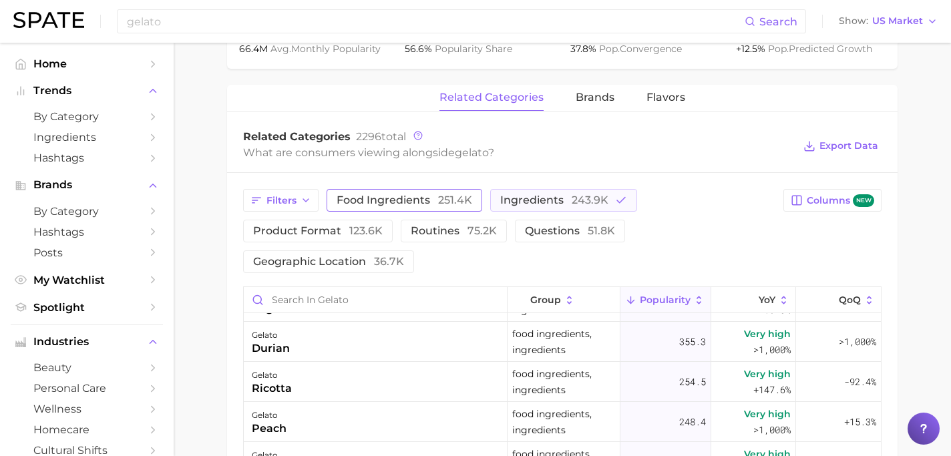
click at [408, 197] on span "food ingredients 251.4k" at bounding box center [405, 200] width 136 height 11
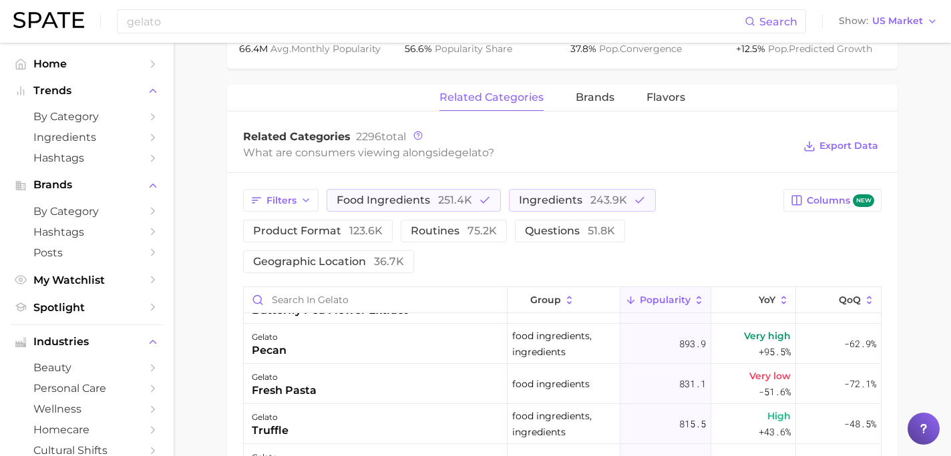
scroll to position [1753, 0]
click at [817, 148] on button "Export Data" at bounding box center [840, 146] width 81 height 19
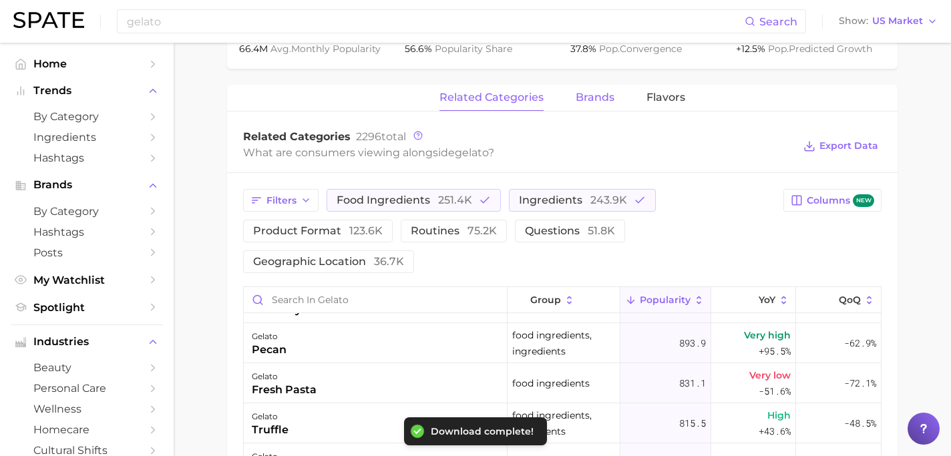
click at [602, 88] on button "brands" at bounding box center [595, 98] width 39 height 26
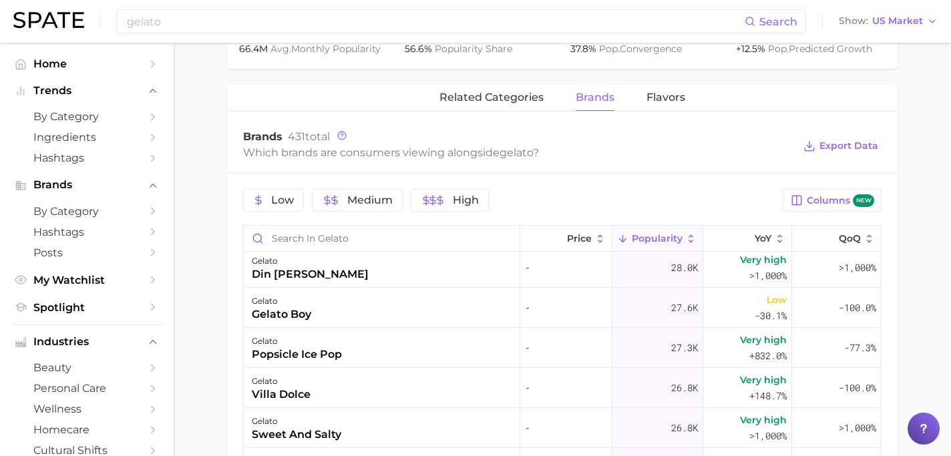
scroll to position [727, 0]
click at [654, 104] on span "Flavors" at bounding box center [665, 97] width 39 height 12
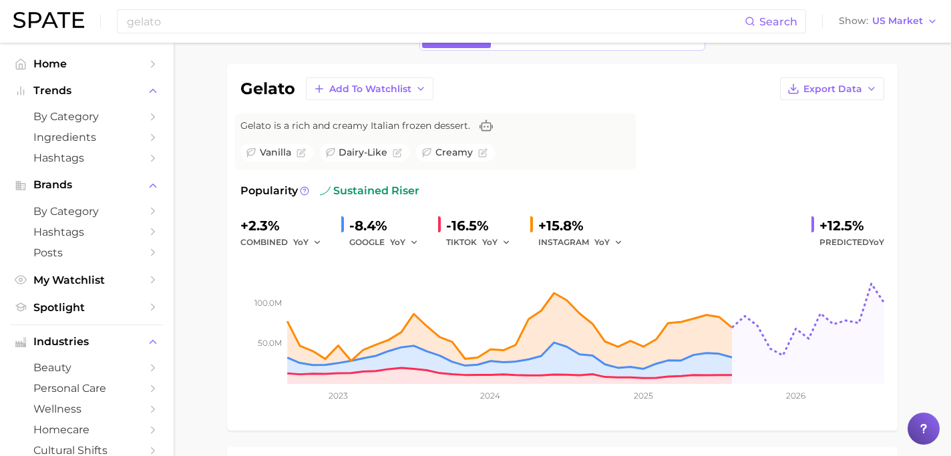
scroll to position [0, 0]
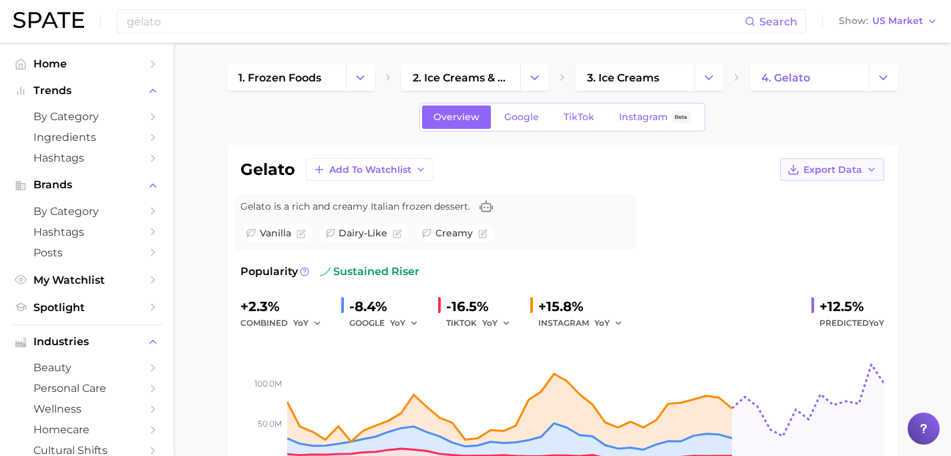
click at [847, 168] on span "Export Data" at bounding box center [832, 169] width 59 height 11
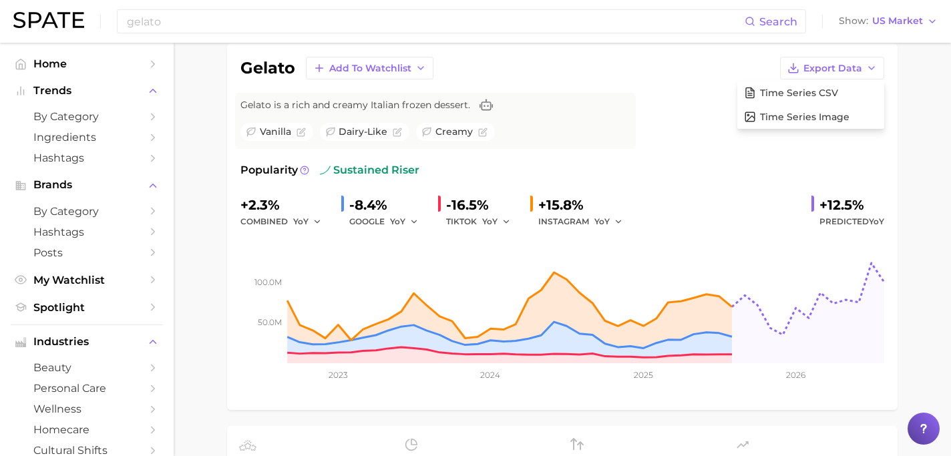
scroll to position [93, 0]
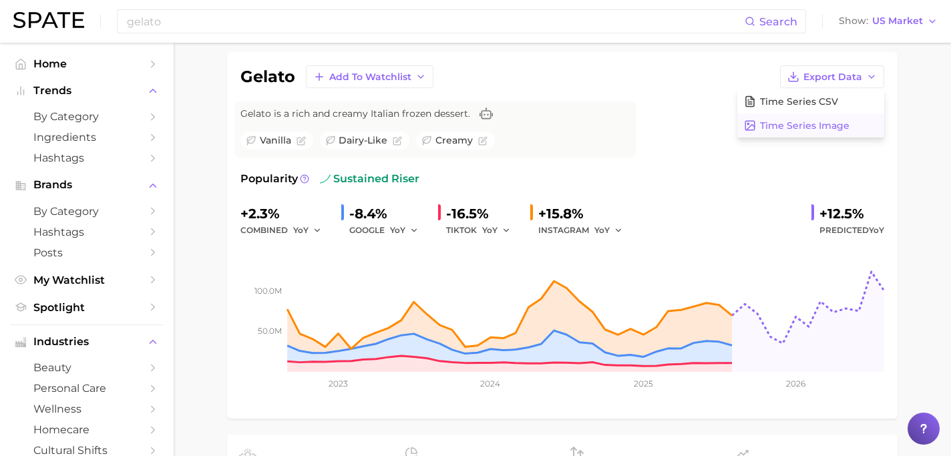
click at [839, 124] on span "Time Series Image" at bounding box center [804, 125] width 89 height 11
click at [416, 81] on icon at bounding box center [420, 76] width 11 height 11
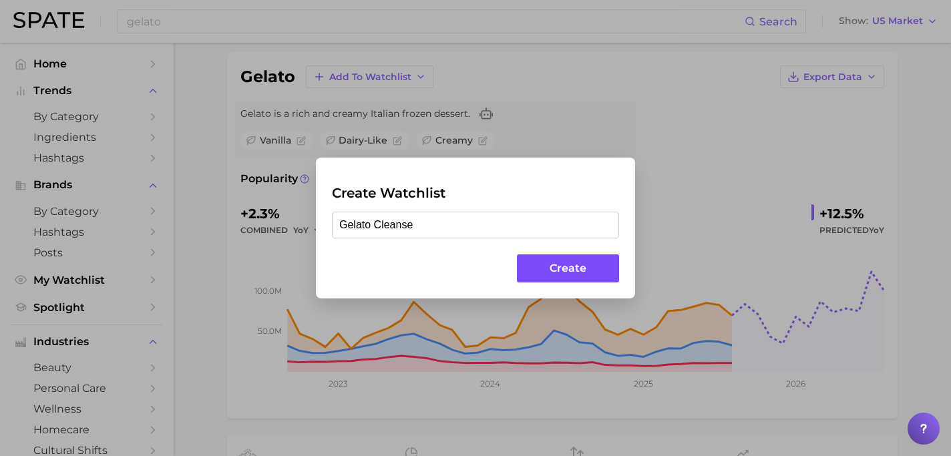
type input "Gelato Cleanser"
click at [569, 256] on button "Create" at bounding box center [568, 268] width 102 height 29
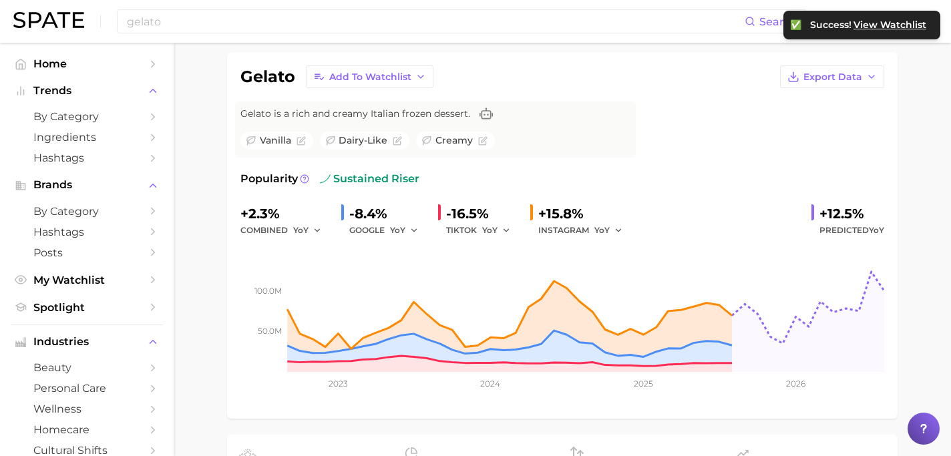
click at [874, 25] on span "View Watchlist" at bounding box center [889, 24] width 73 height 11
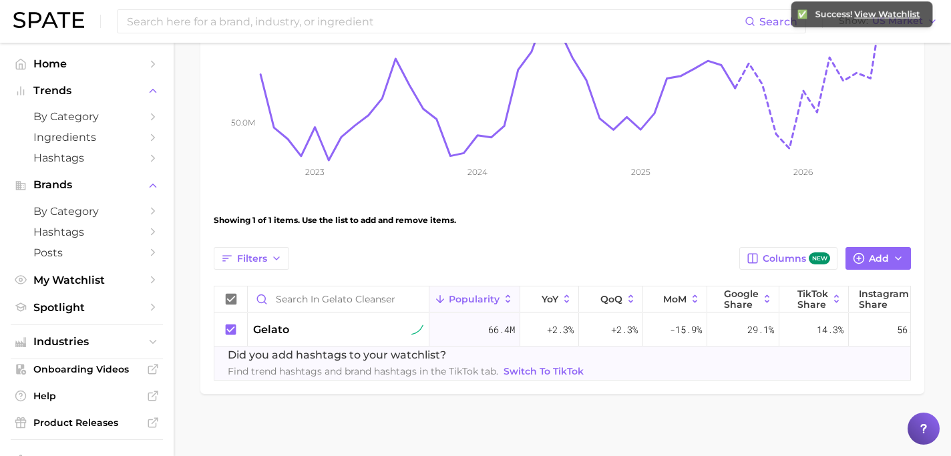
scroll to position [280, 0]
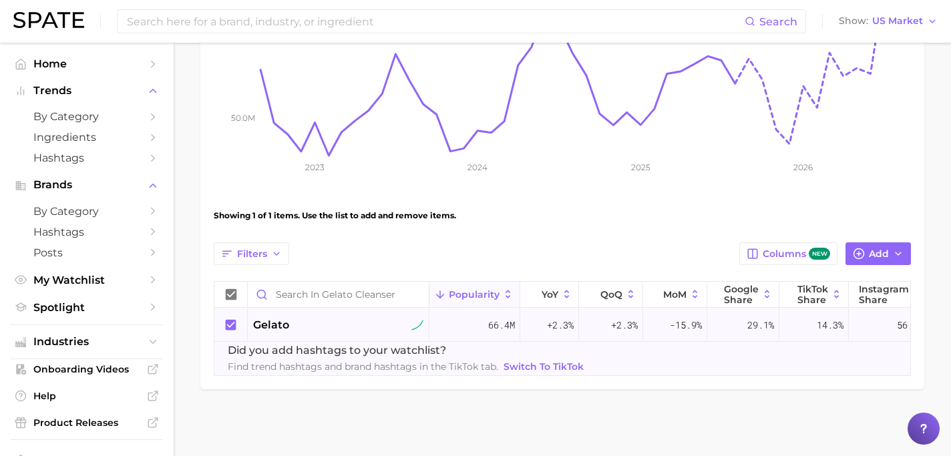
click at [303, 334] on div "gelato" at bounding box center [339, 324] width 182 height 33
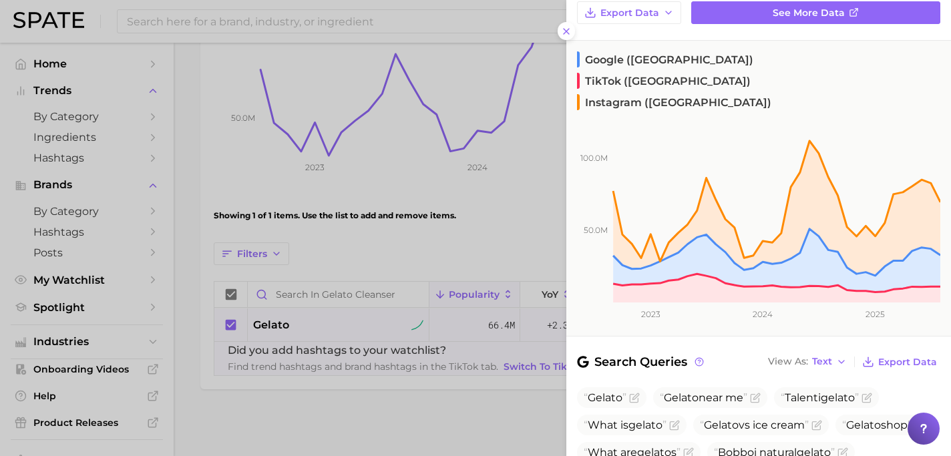
scroll to position [0, 0]
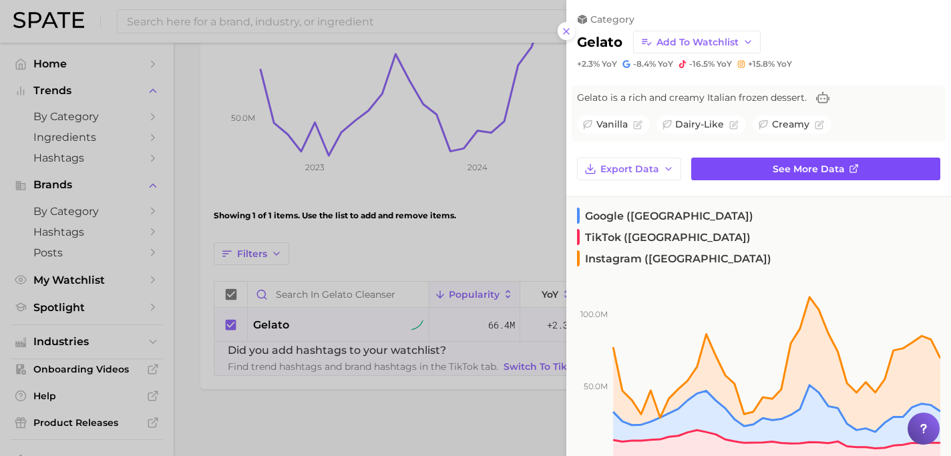
click at [709, 168] on link "See more data" at bounding box center [815, 169] width 249 height 23
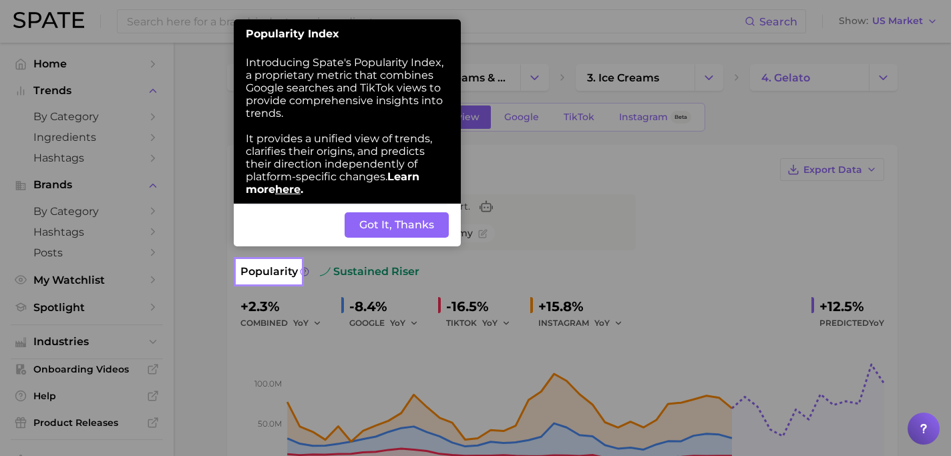
click at [397, 238] on button "Got It, Thanks" at bounding box center [397, 224] width 104 height 25
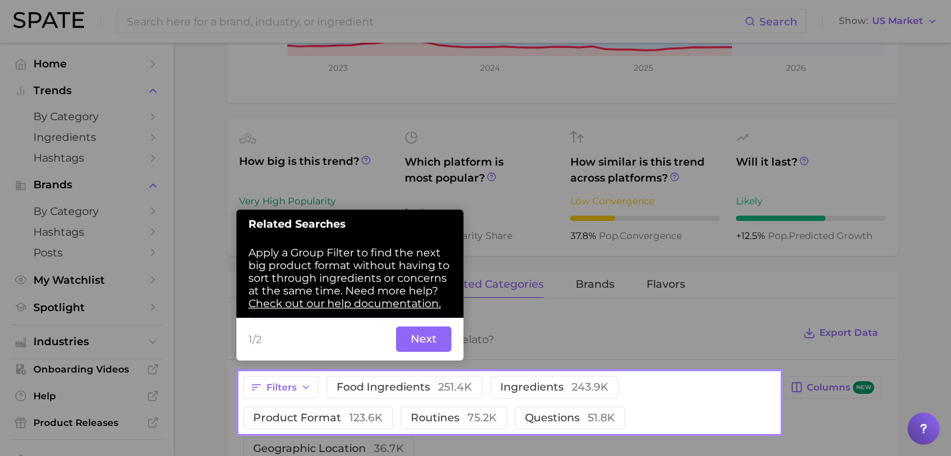
scroll to position [415, 0]
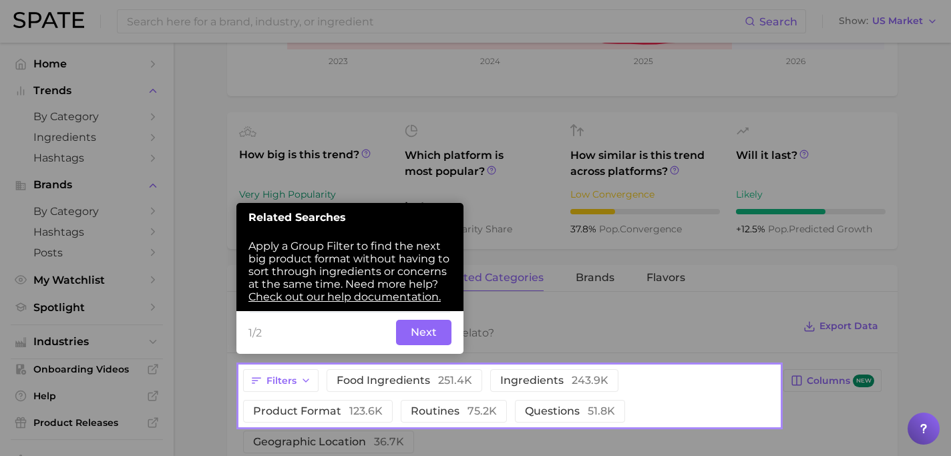
click at [421, 335] on button "Next" at bounding box center [423, 332] width 55 height 25
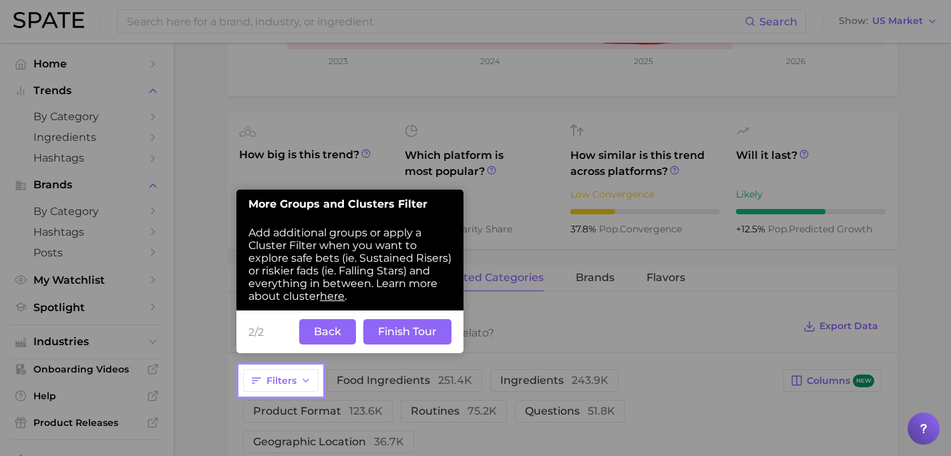
click at [421, 335] on button "Finish Tour" at bounding box center [407, 331] width 88 height 25
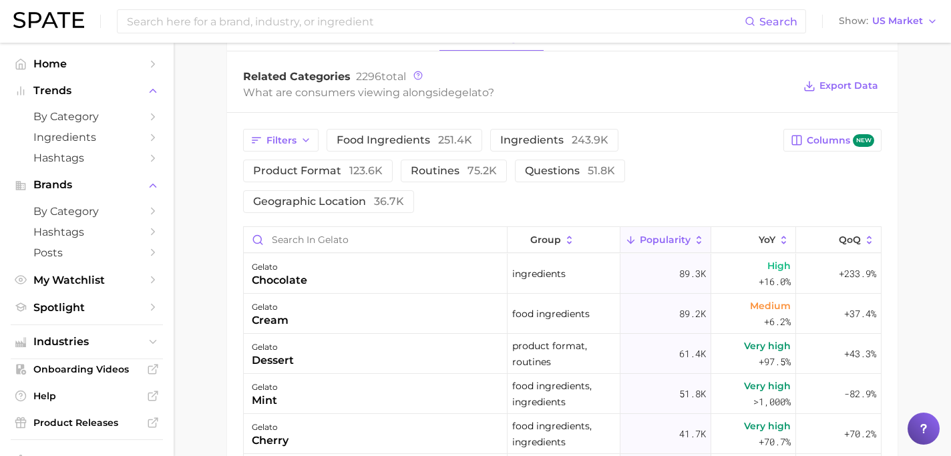
scroll to position [657, 0]
click at [452, 135] on span "251.4k" at bounding box center [455, 138] width 34 height 13
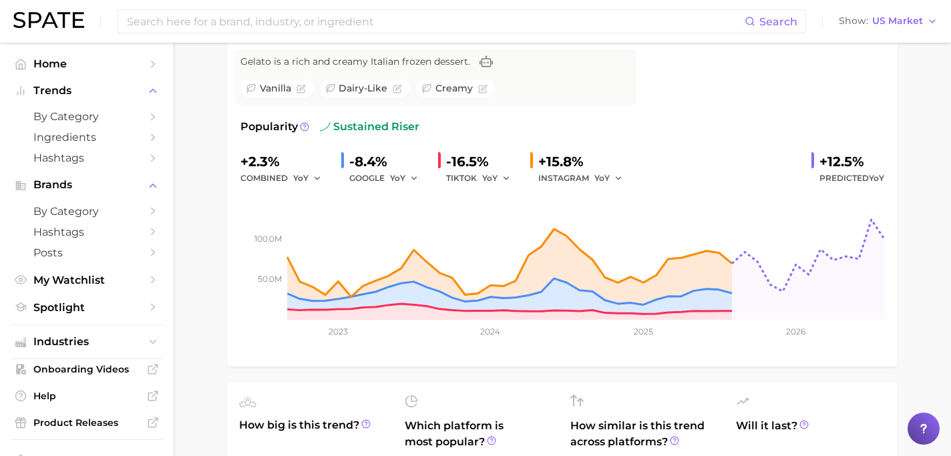
scroll to position [0, 0]
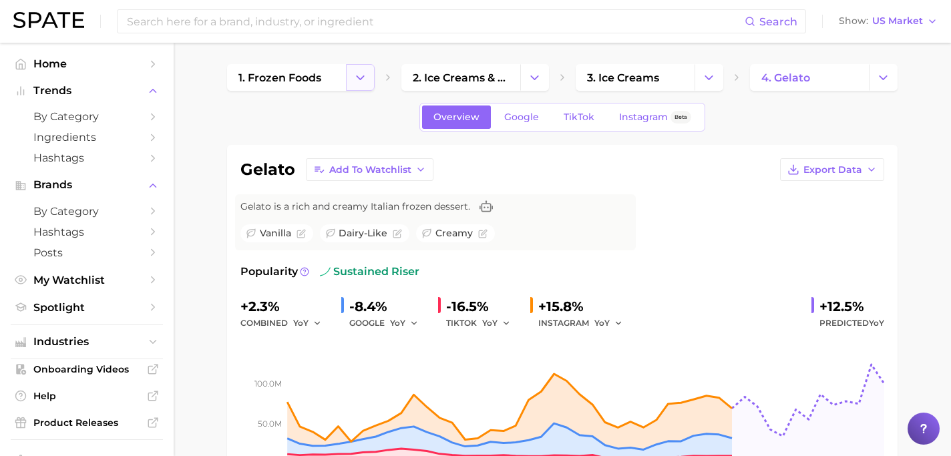
click at [366, 77] on icon "Change Category" at bounding box center [360, 78] width 14 height 14
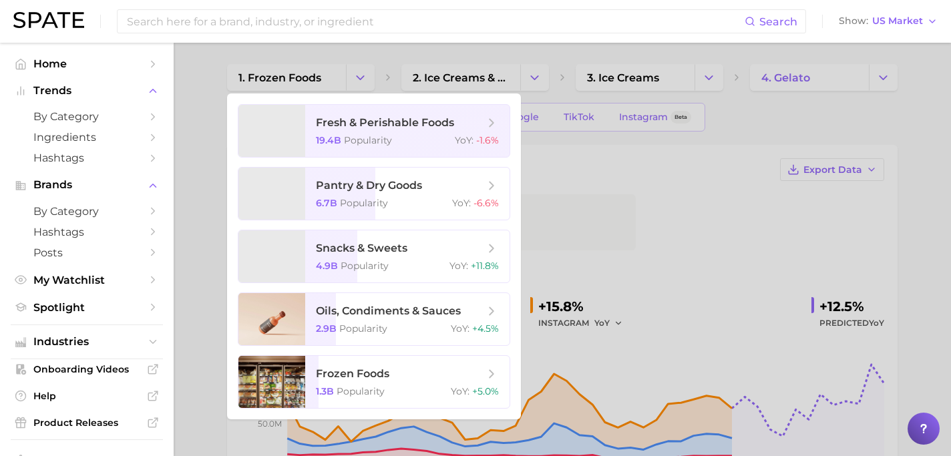
click at [385, 63] on div at bounding box center [475, 228] width 951 height 456
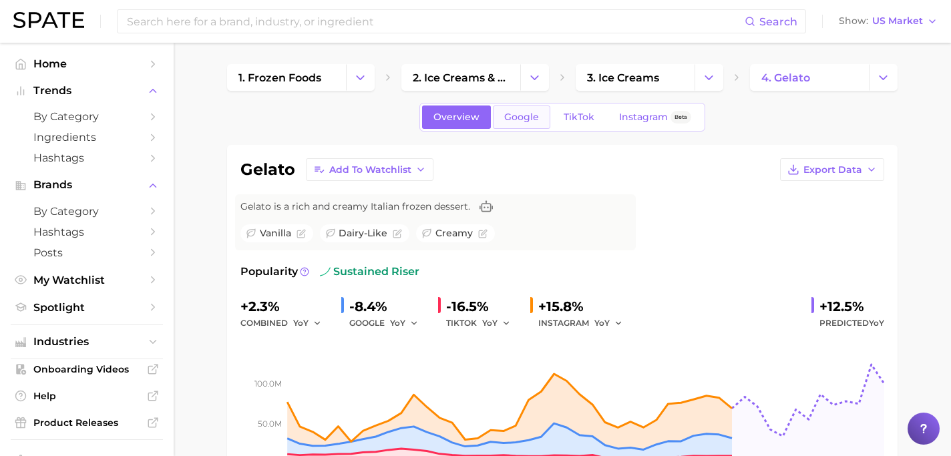
click at [546, 121] on link "Google" at bounding box center [521, 117] width 57 height 23
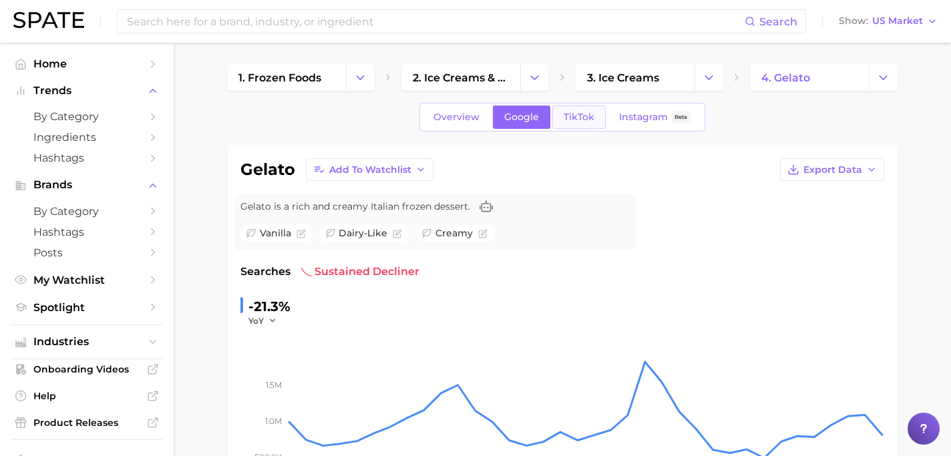
click at [570, 112] on span "TikTok" at bounding box center [579, 117] width 31 height 11
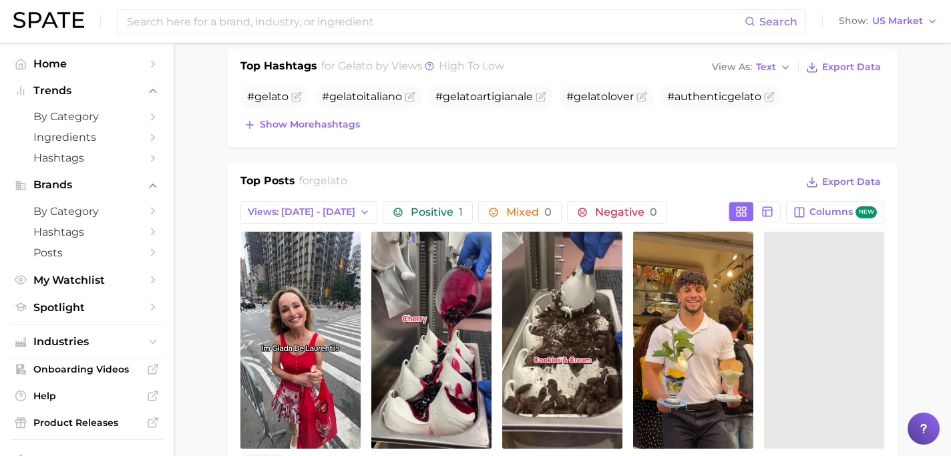
scroll to position [576, 0]
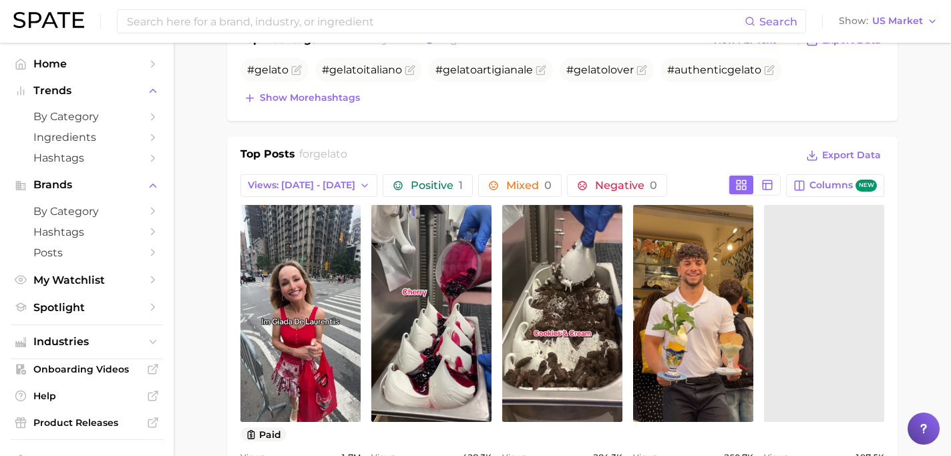
click at [497, 284] on div "view post on TikTok paid Views 1.7m view post on TikTok Views 428.3k view post …" at bounding box center [562, 335] width 644 height 260
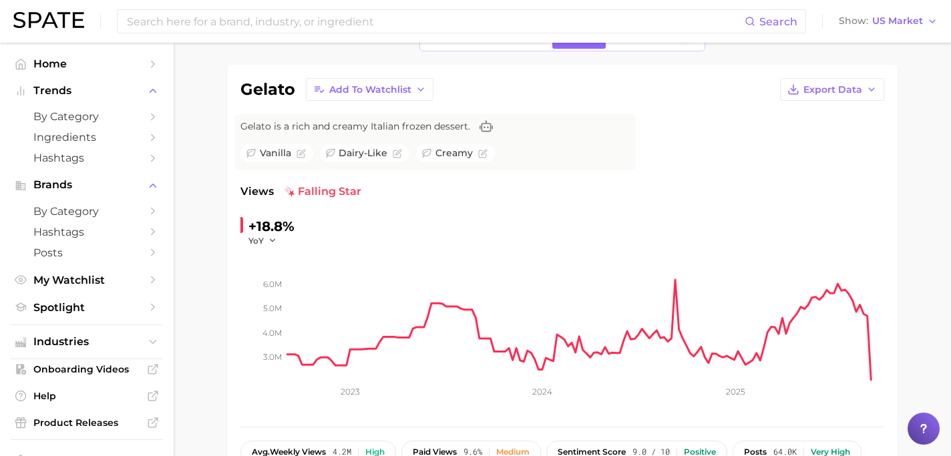
scroll to position [70, 0]
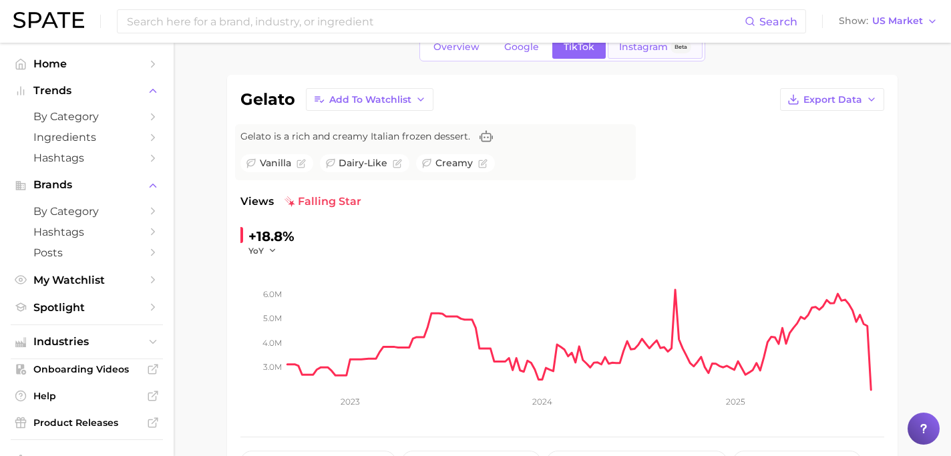
click at [641, 54] on link "Instagram Beta" at bounding box center [655, 46] width 95 height 23
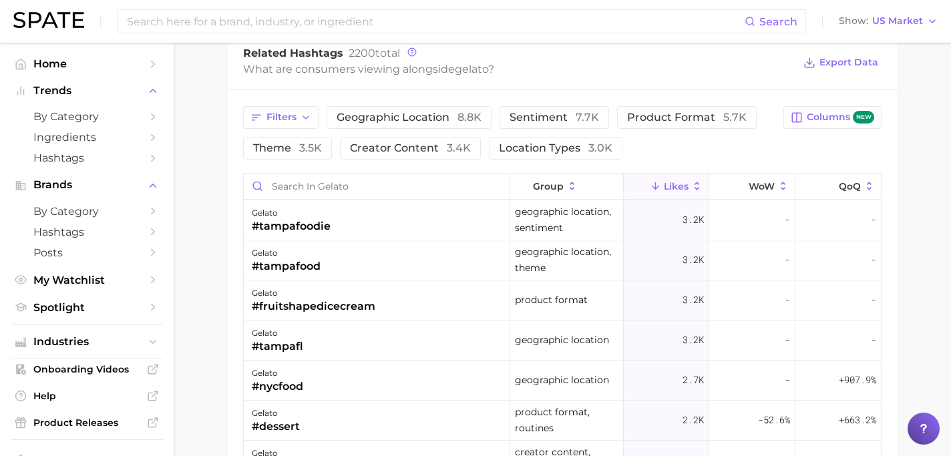
scroll to position [996, 0]
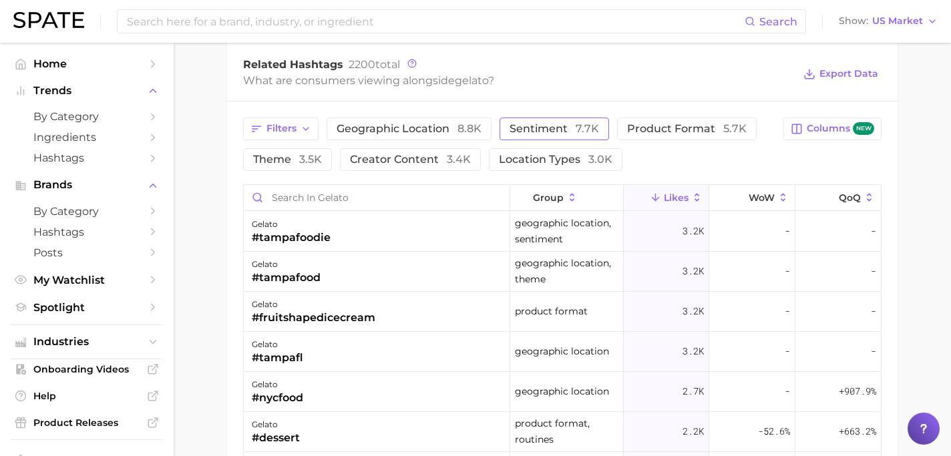
click at [508, 124] on button "Sentiment 7.7k" at bounding box center [554, 129] width 110 height 23
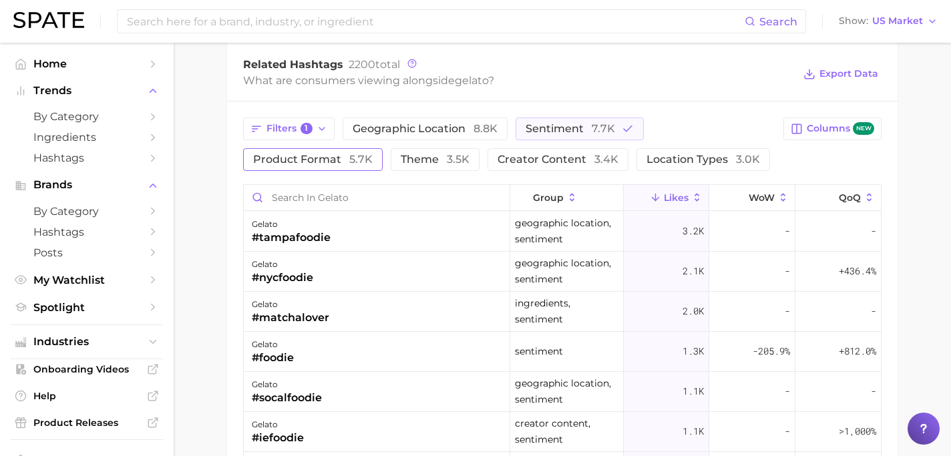
click at [364, 164] on span "5.7k" at bounding box center [360, 159] width 23 height 13
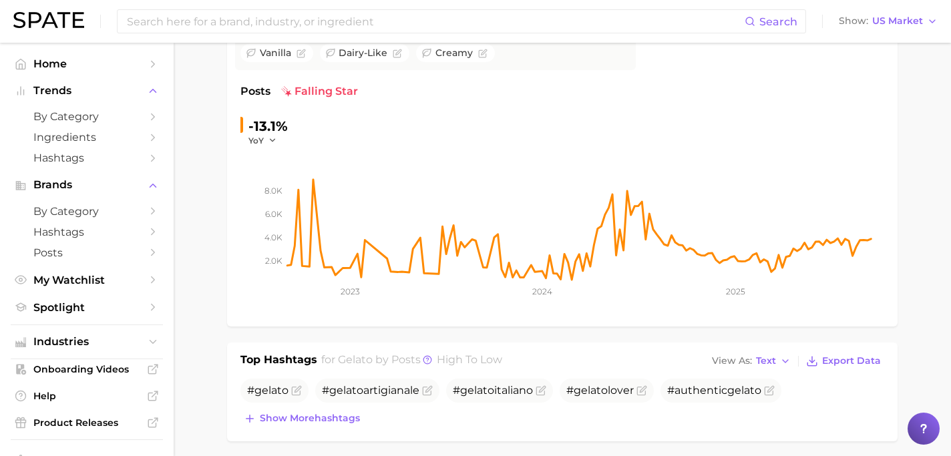
scroll to position [0, 0]
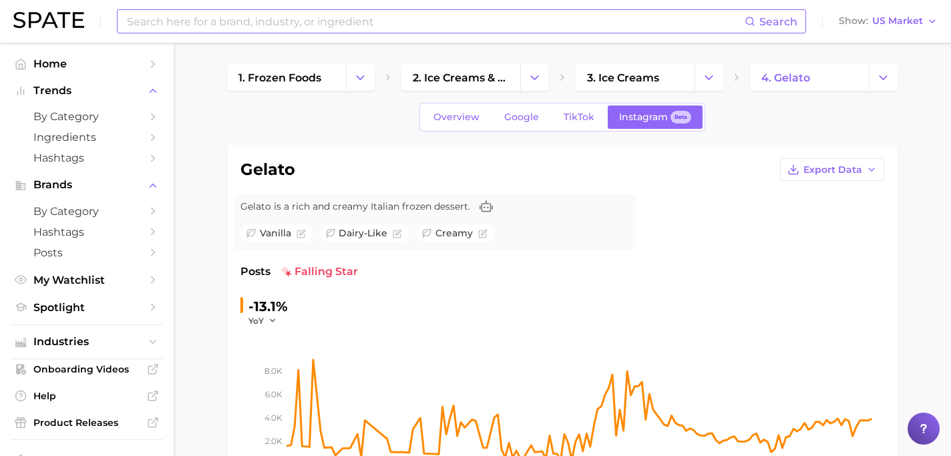
click at [264, 19] on input at bounding box center [435, 21] width 619 height 23
type input "matcha"
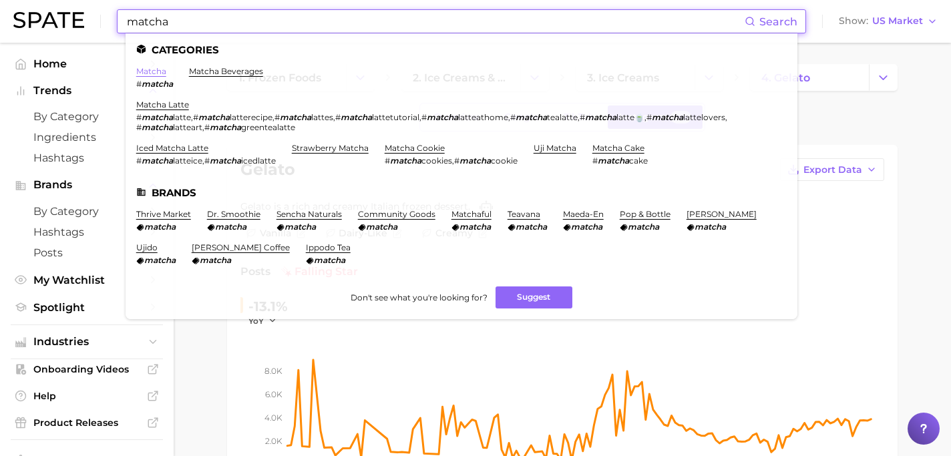
click at [151, 71] on link "matcha" at bounding box center [151, 71] width 30 height 10
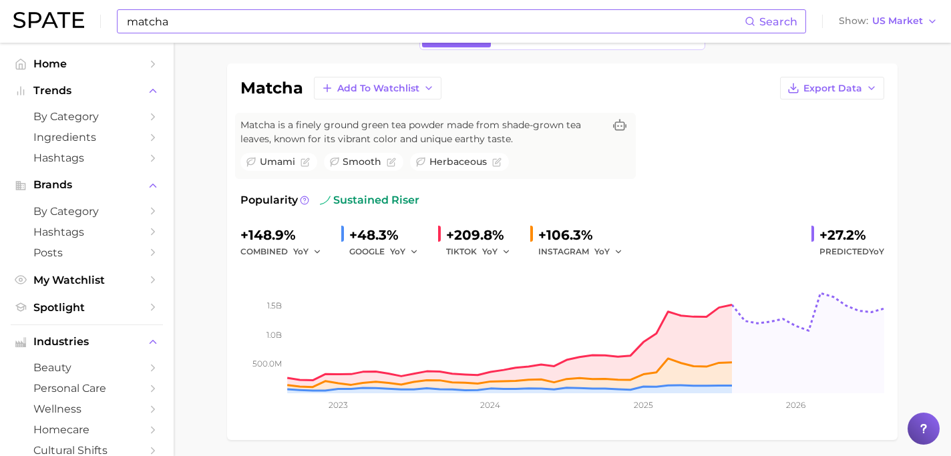
scroll to position [83, 0]
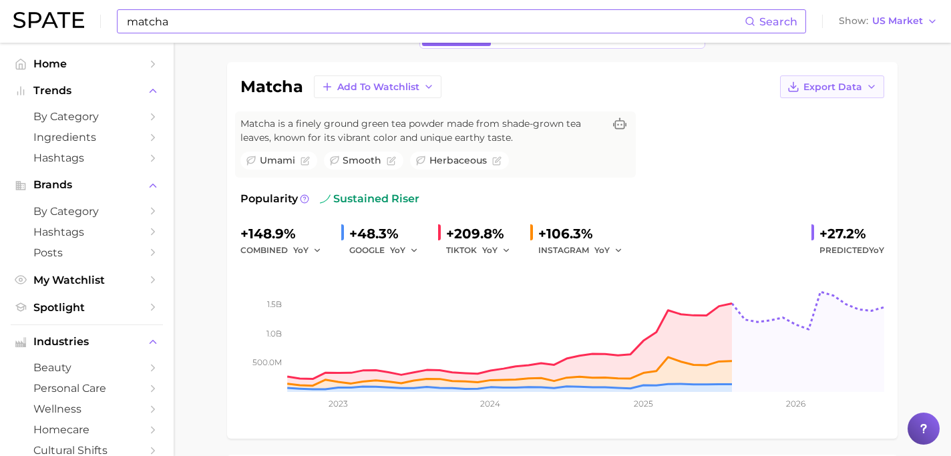
click at [827, 86] on span "Export Data" at bounding box center [832, 86] width 59 height 11
click at [817, 130] on span "Time Series Image" at bounding box center [804, 135] width 89 height 11
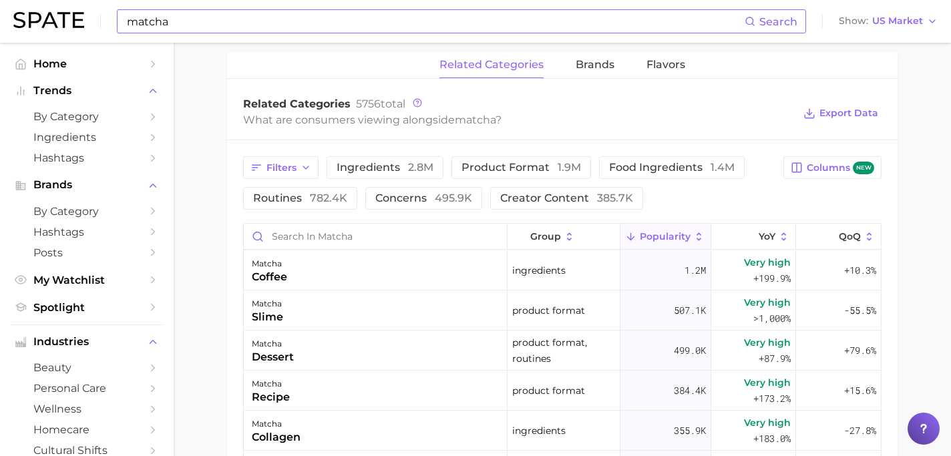
scroll to position [640, 0]
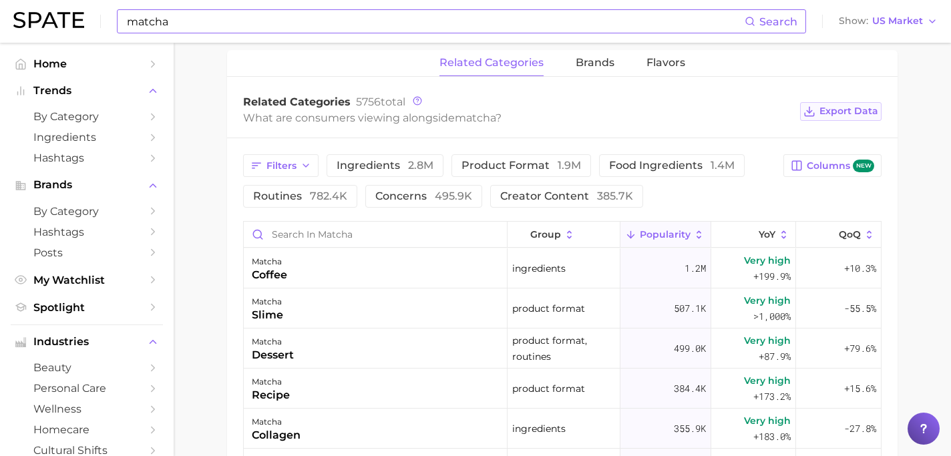
click at [855, 116] on span "Export Data" at bounding box center [848, 111] width 59 height 11
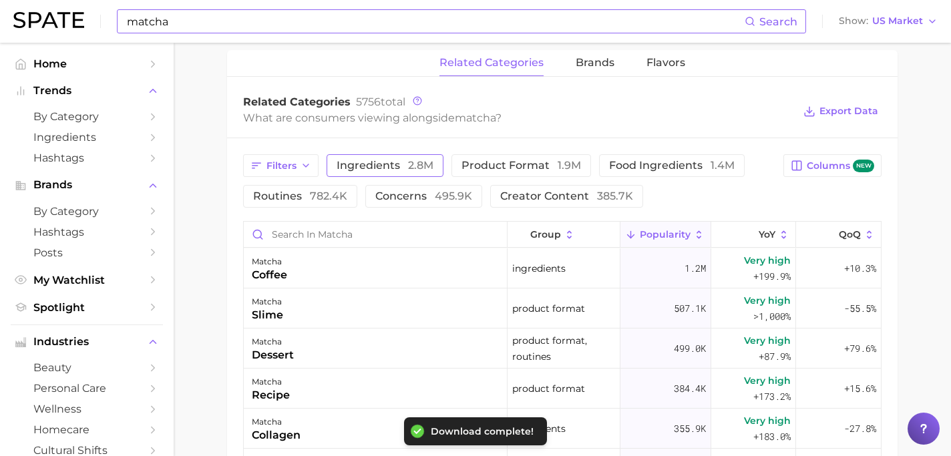
click at [412, 160] on span "2.8m" at bounding box center [420, 165] width 25 height 13
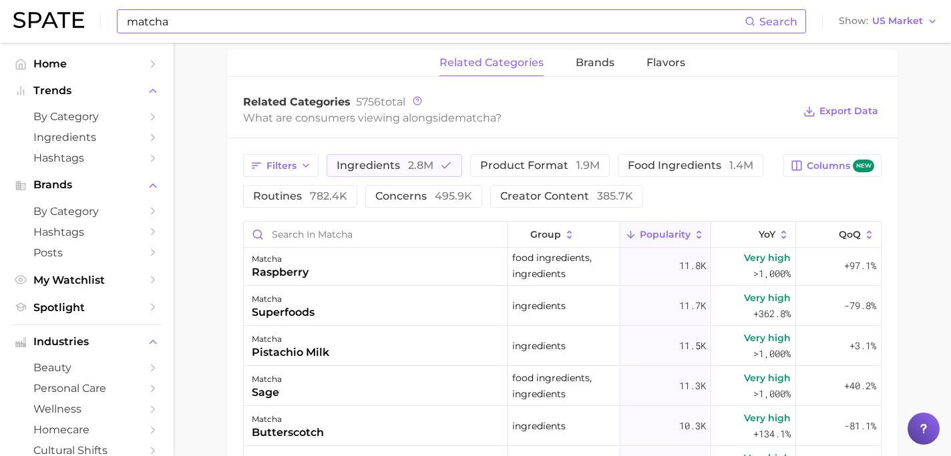
scroll to position [1414, 0]
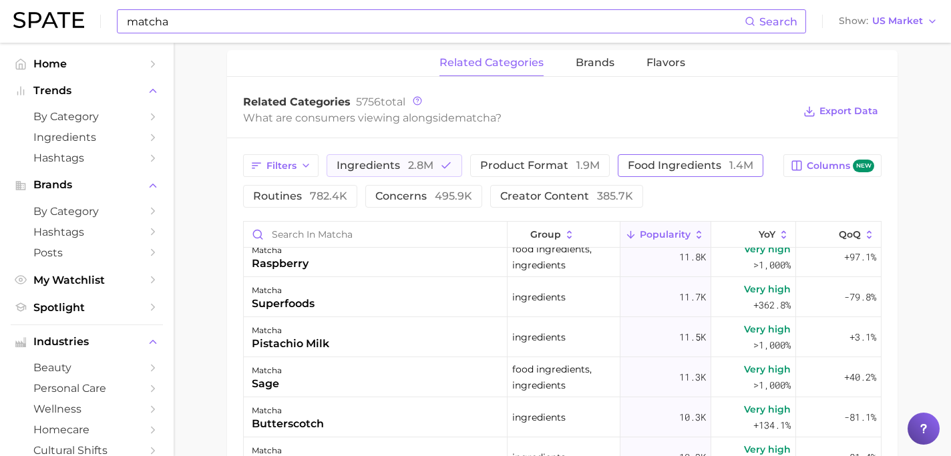
click at [631, 166] on span "food ingredients 1.4m" at bounding box center [691, 165] width 126 height 11
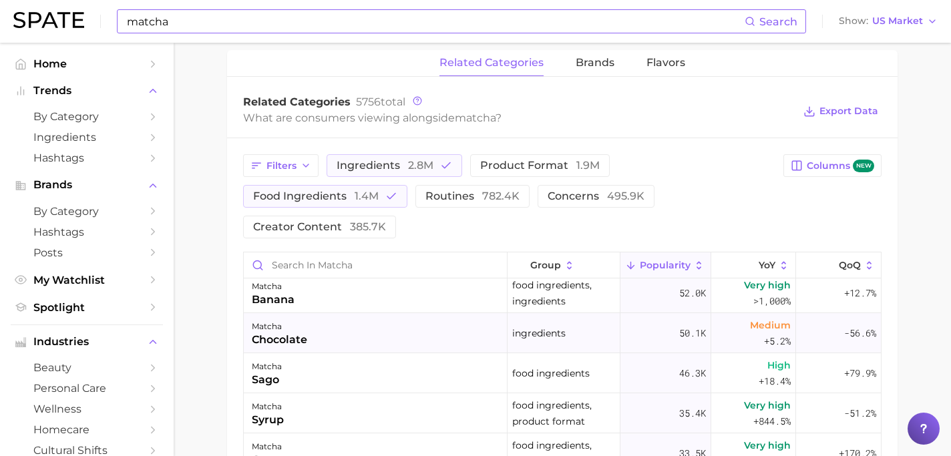
scroll to position [915, 0]
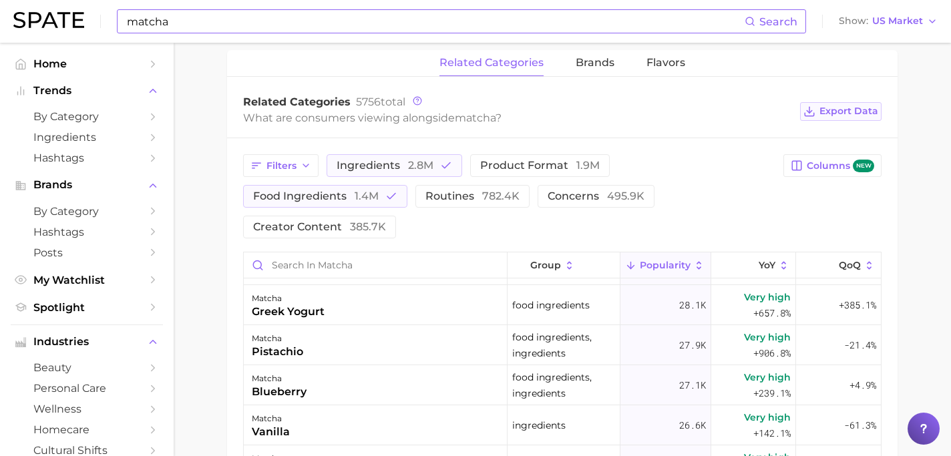
click at [831, 110] on span "Export Data" at bounding box center [848, 111] width 59 height 11
click at [718, 194] on div "Filters ingredients 2.8m product format 1.9m food ingredients 1.4m routines 782…" at bounding box center [509, 196] width 532 height 84
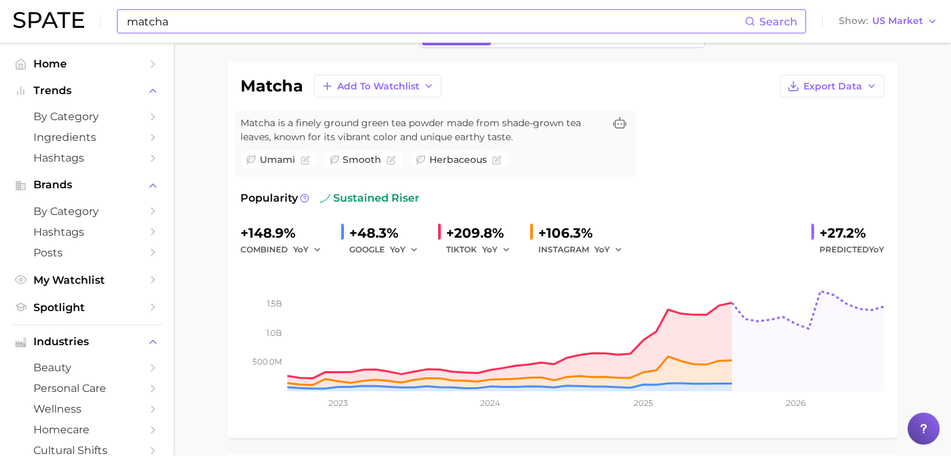
scroll to position [81, 0]
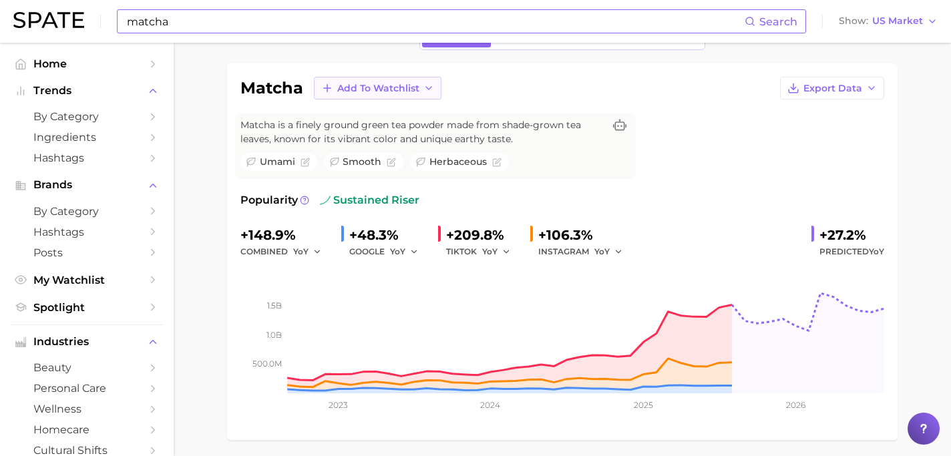
click at [417, 91] on span "Add to Watchlist" at bounding box center [378, 88] width 82 height 11
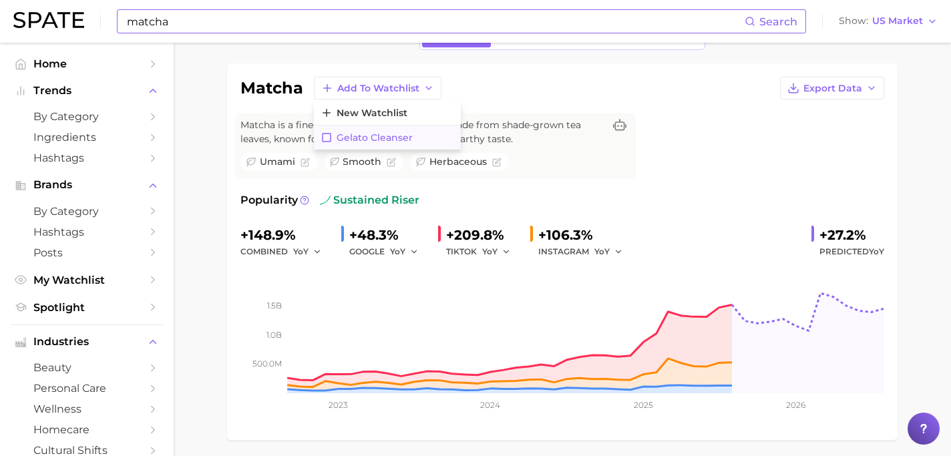
click at [403, 131] on button "Gelato Cleanser" at bounding box center [387, 138] width 147 height 24
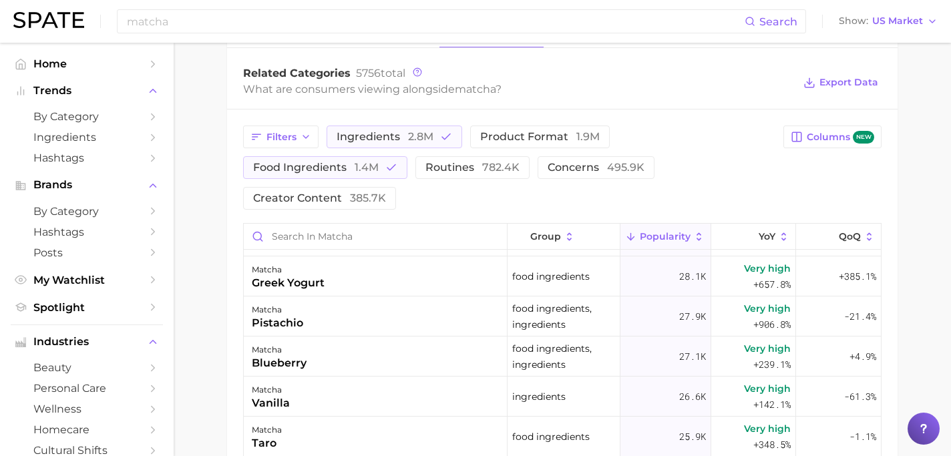
scroll to position [670, 0]
